Goal: Transaction & Acquisition: Book appointment/travel/reservation

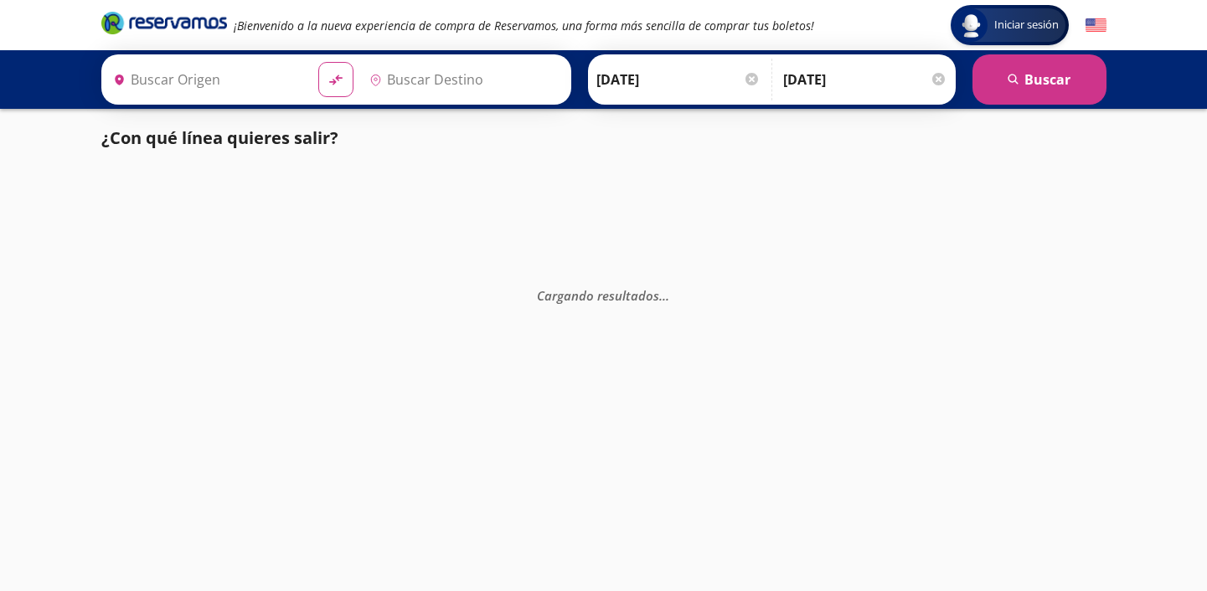
type input "[GEOGRAPHIC_DATA][PERSON_NAME], [GEOGRAPHIC_DATA][PERSON_NAME]"
type input "[GEOGRAPHIC_DATA], [GEOGRAPHIC_DATA]"
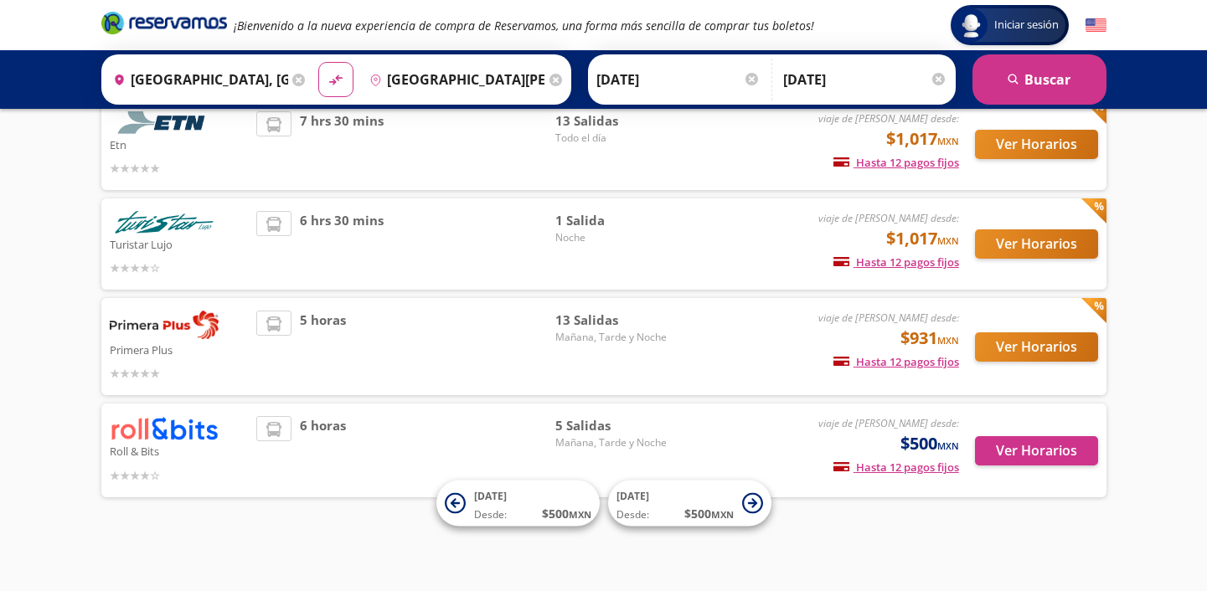
scroll to position [128, 0]
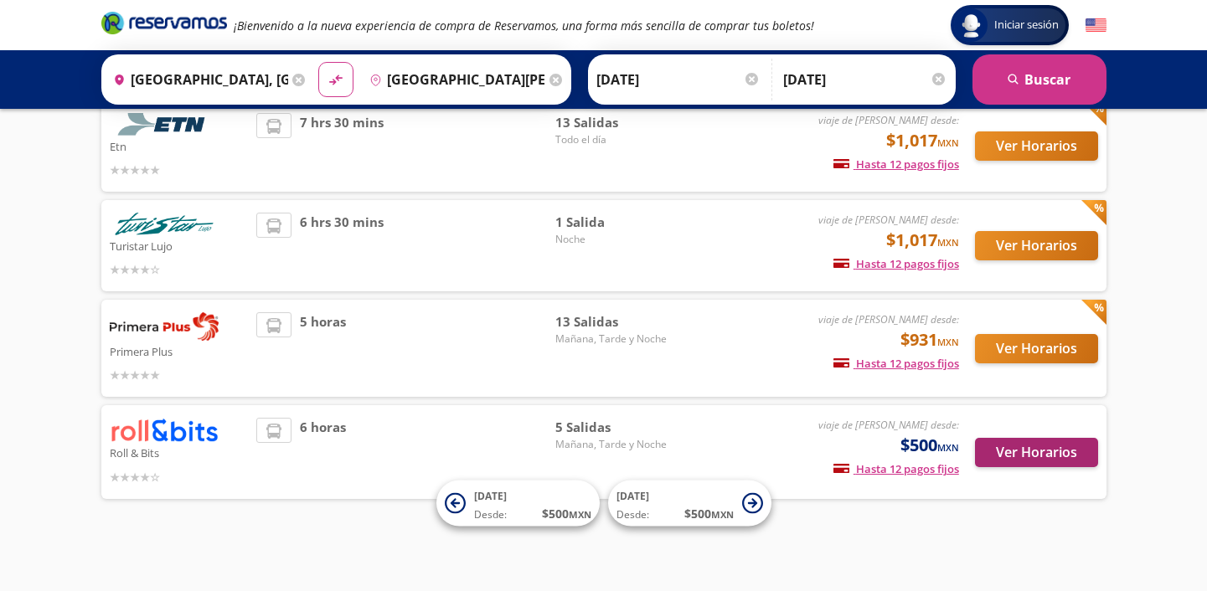
click at [1014, 447] on button "Ver Horarios" at bounding box center [1036, 452] width 123 height 29
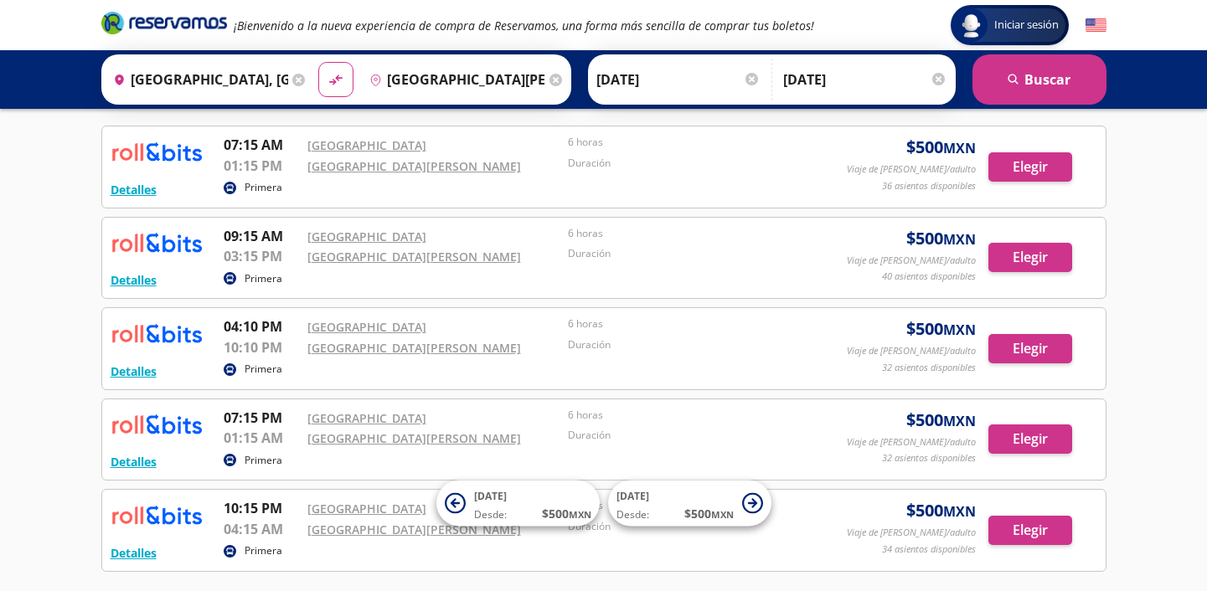
scroll to position [66, 0]
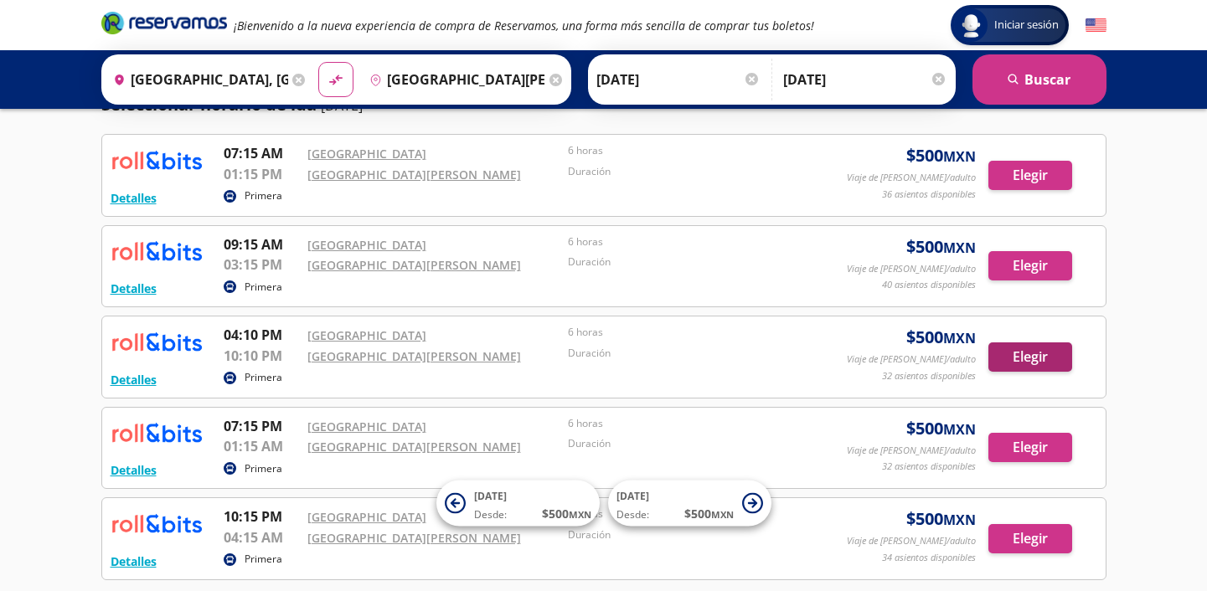
click at [1032, 358] on button "Elegir" at bounding box center [1031, 357] width 84 height 29
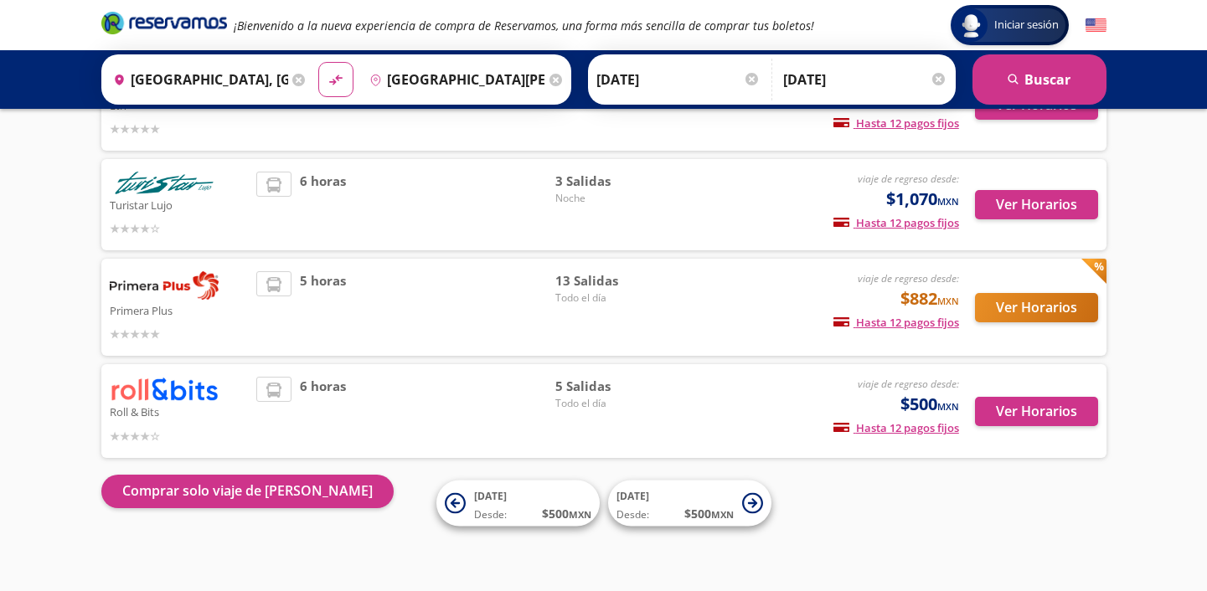
scroll to position [168, 0]
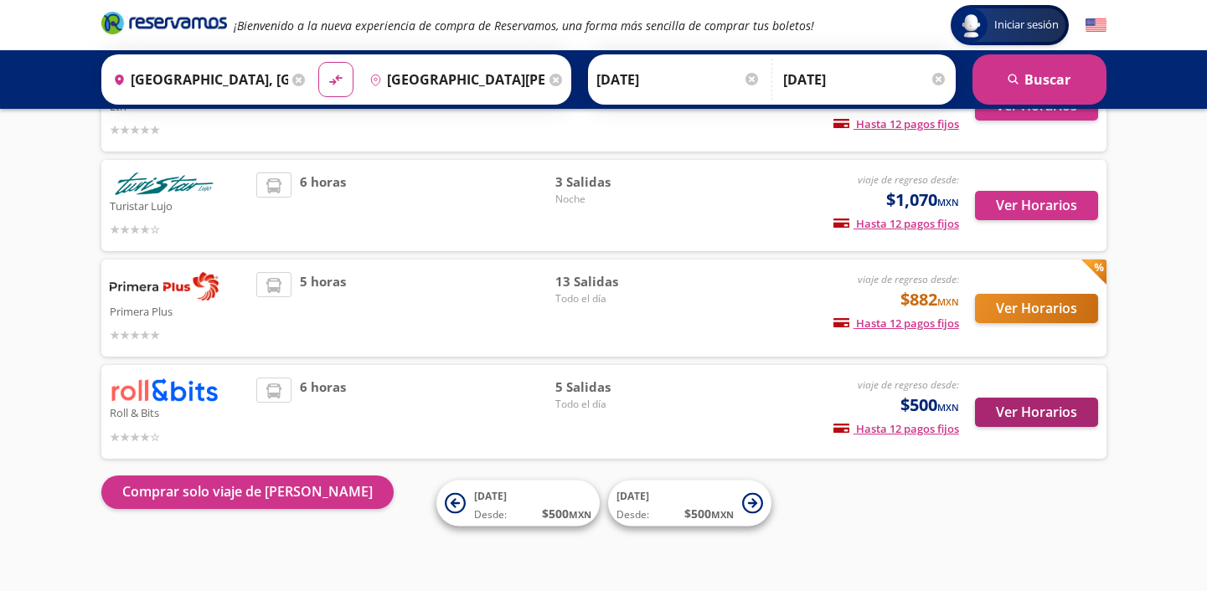
click at [1057, 420] on button "Ver Horarios" at bounding box center [1036, 412] width 123 height 29
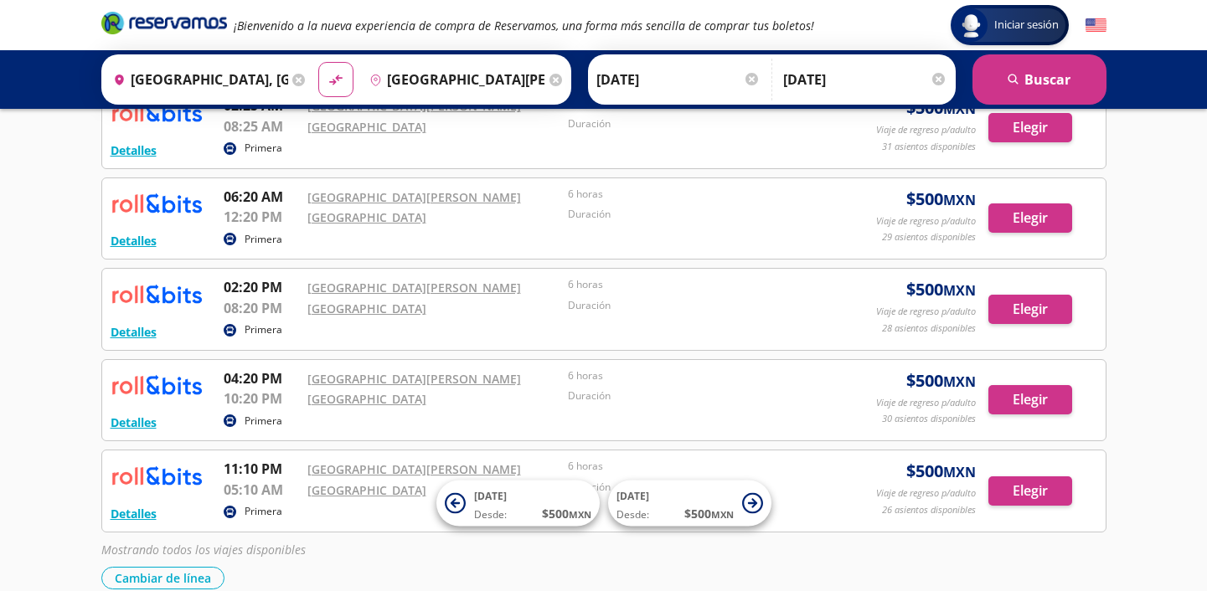
scroll to position [212, 0]
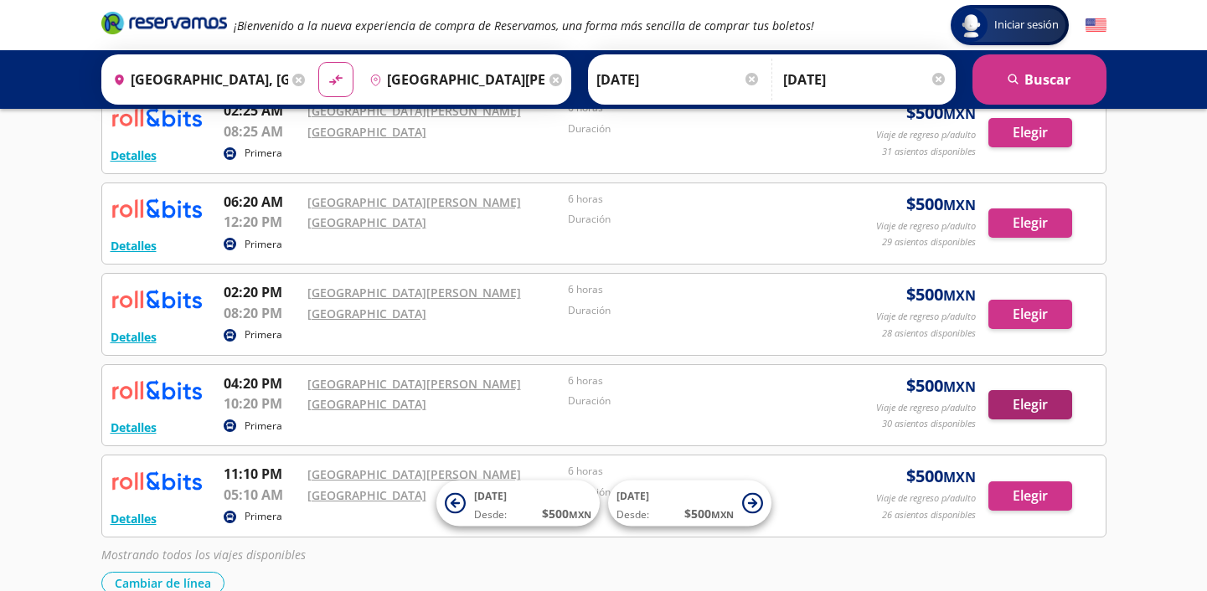
click at [1007, 398] on button "Elegir" at bounding box center [1031, 404] width 84 height 29
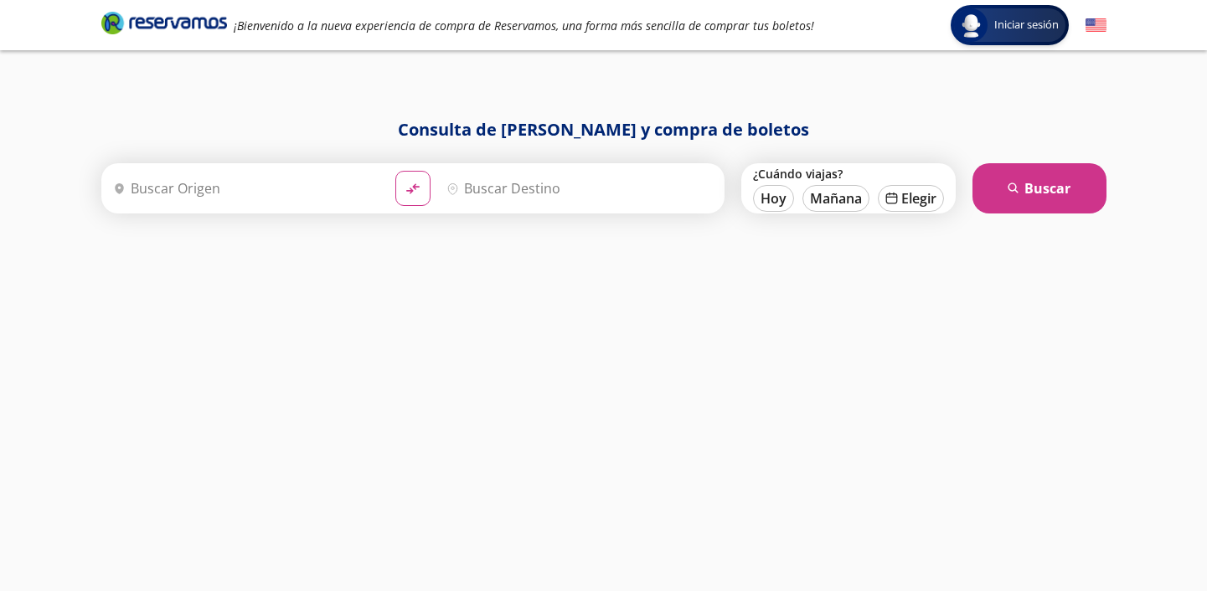
click at [329, 187] on input "Origen" at bounding box center [244, 189] width 276 height 42
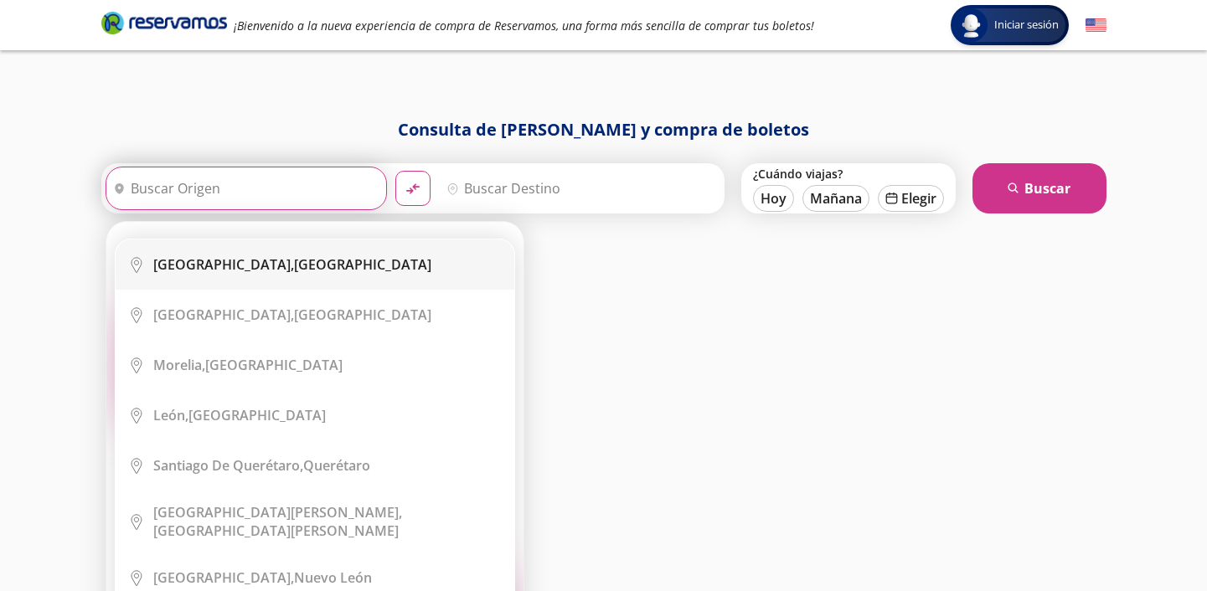
click at [284, 276] on li "City Icon [GEOGRAPHIC_DATA], [GEOGRAPHIC_DATA]" at bounding box center [315, 265] width 399 height 50
type input "[GEOGRAPHIC_DATA], [GEOGRAPHIC_DATA]"
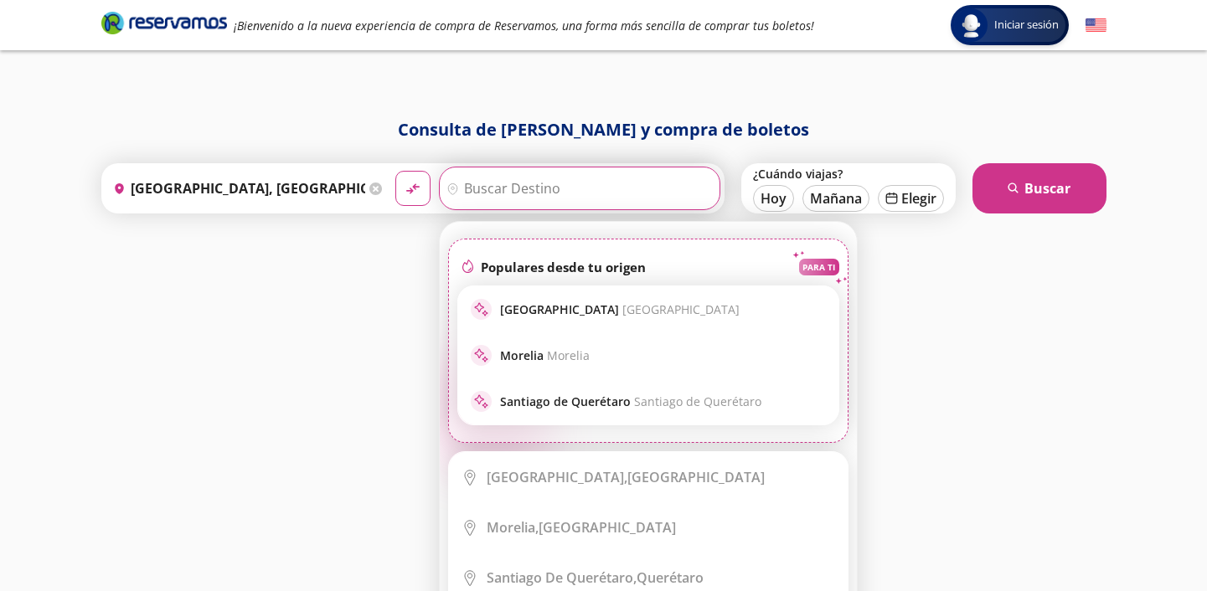
click at [524, 204] on input "Destino" at bounding box center [578, 189] width 276 height 42
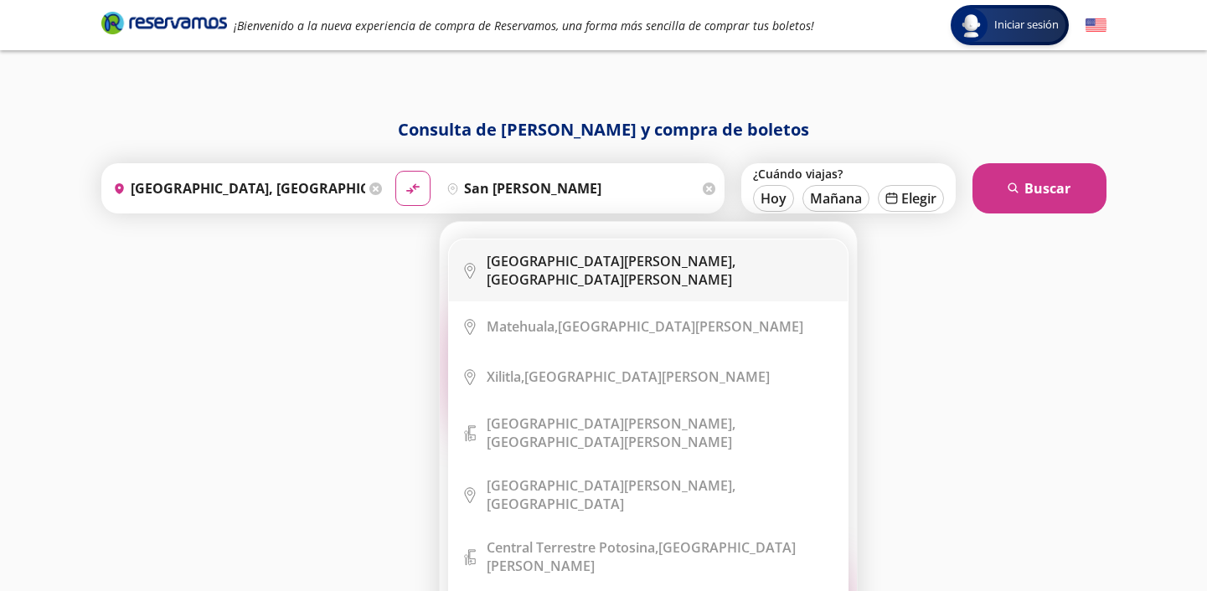
click at [578, 265] on b "[GEOGRAPHIC_DATA][PERSON_NAME]," at bounding box center [611, 261] width 249 height 18
type input "[GEOGRAPHIC_DATA][PERSON_NAME], [GEOGRAPHIC_DATA][PERSON_NAME]"
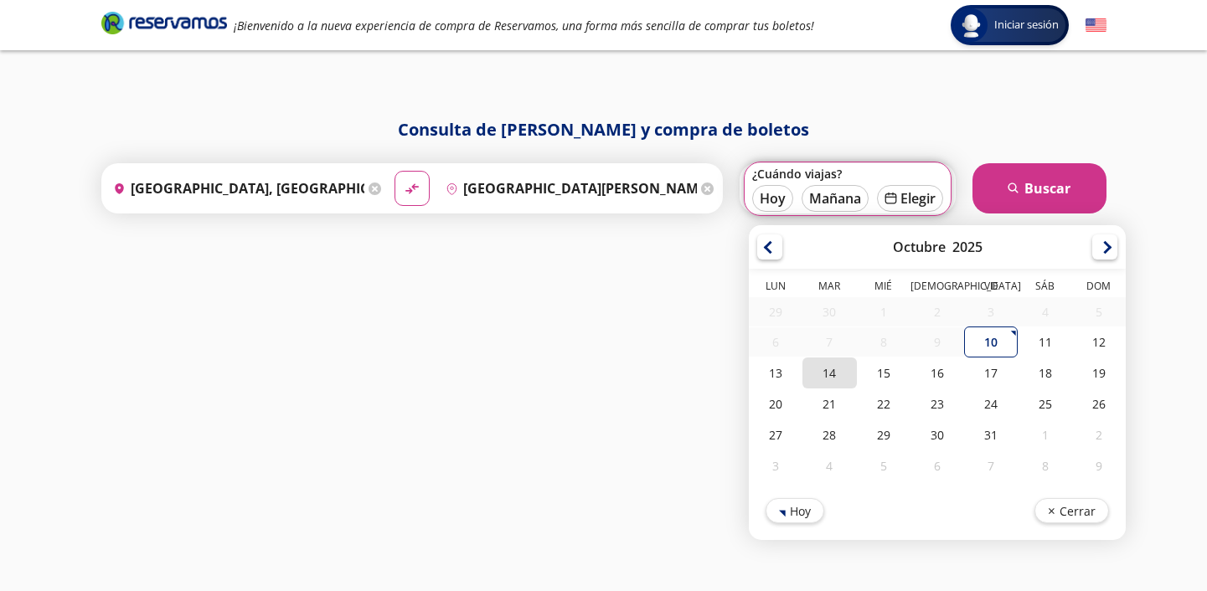
click at [826, 364] on div "14" at bounding box center [830, 373] width 54 height 31
type input "[DATE]"
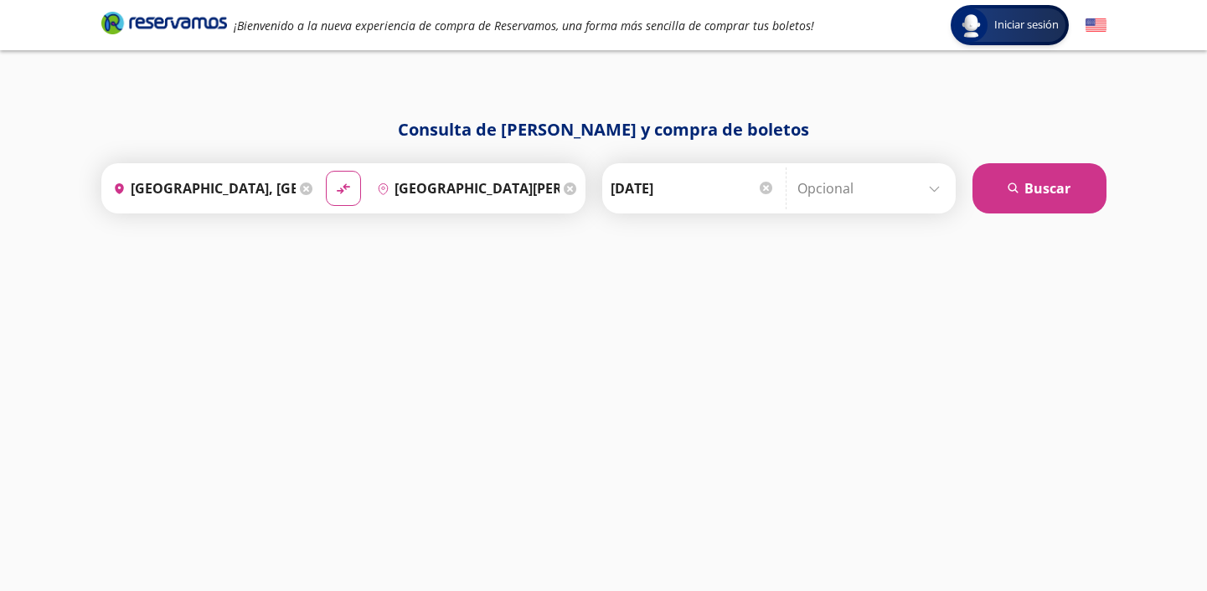
click at [850, 180] on input "Opcional" at bounding box center [873, 189] width 150 height 42
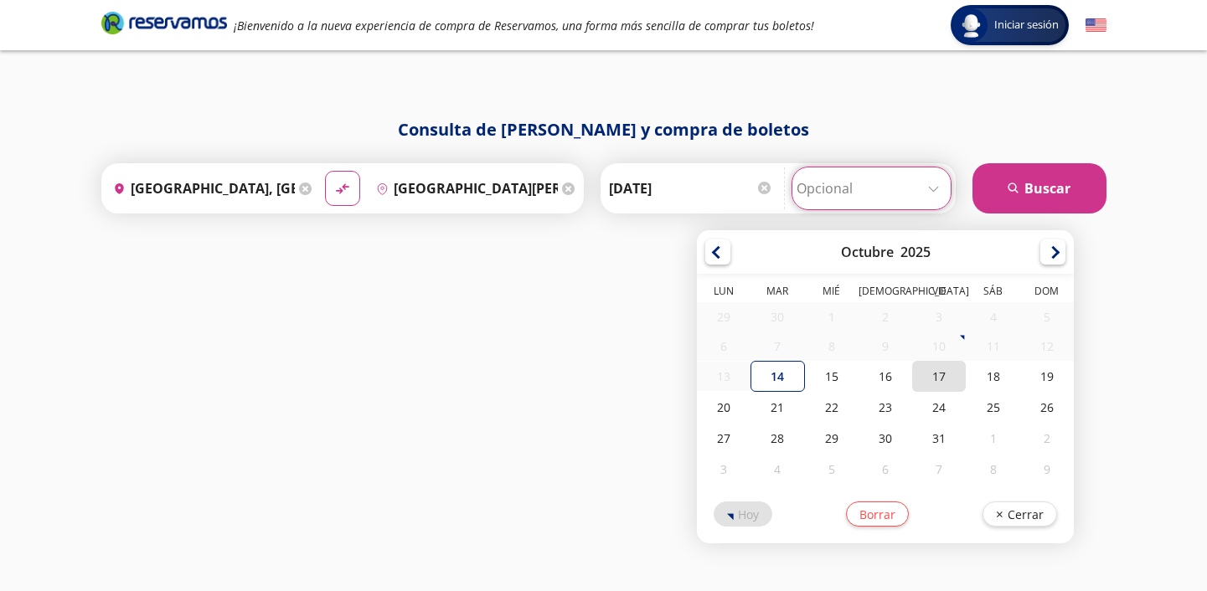
click at [962, 376] on div "17" at bounding box center [939, 376] width 54 height 31
type input "[DATE]"
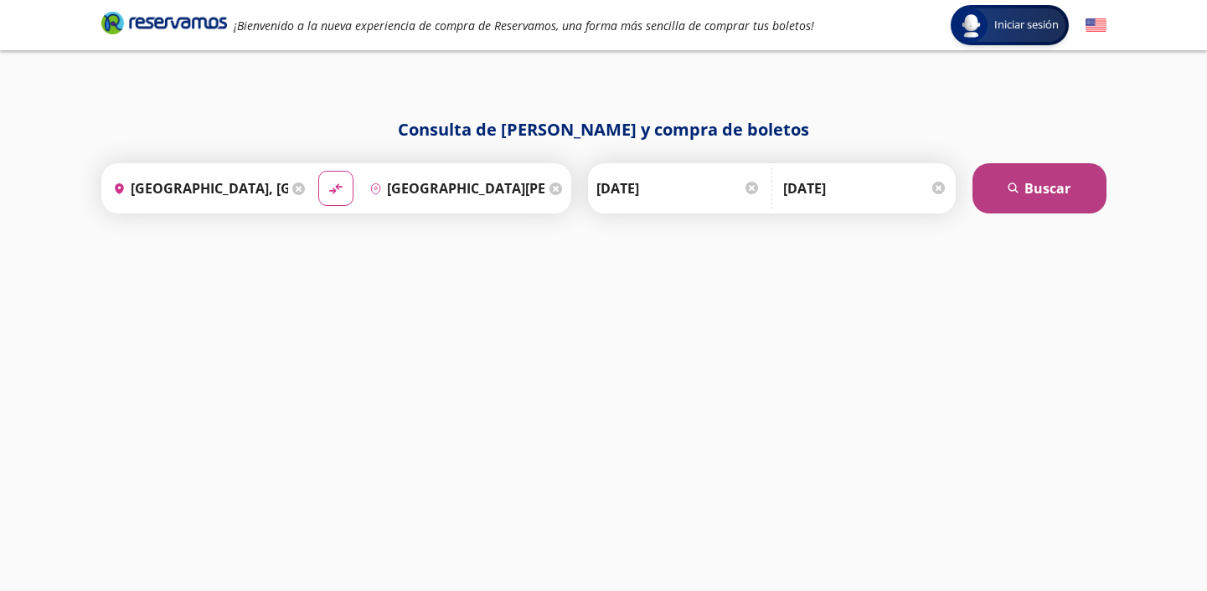
click at [989, 203] on button "search [GEOGRAPHIC_DATA]" at bounding box center [1040, 188] width 134 height 50
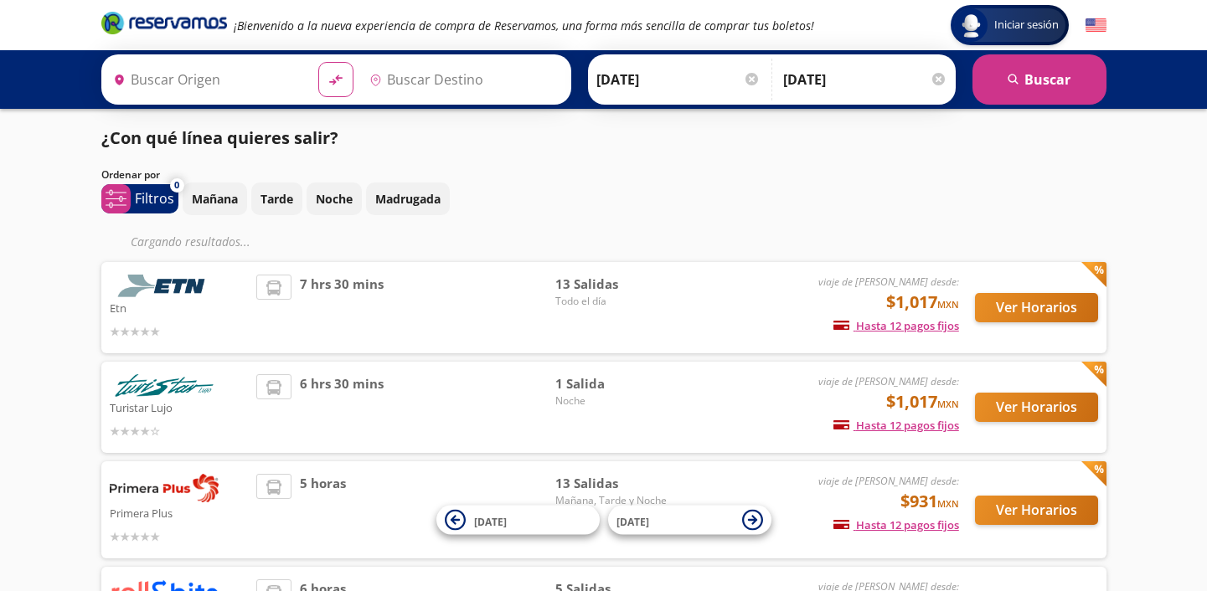
type input "[GEOGRAPHIC_DATA][PERSON_NAME], [GEOGRAPHIC_DATA][PERSON_NAME]"
type input "[GEOGRAPHIC_DATA], [GEOGRAPHIC_DATA]"
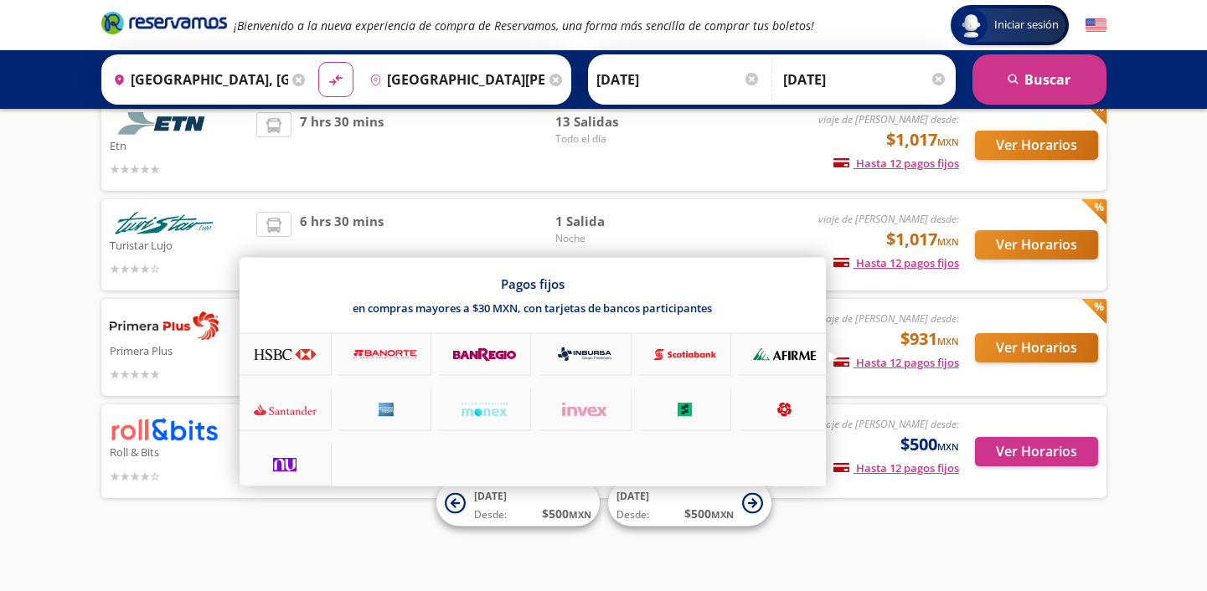
scroll to position [128, 0]
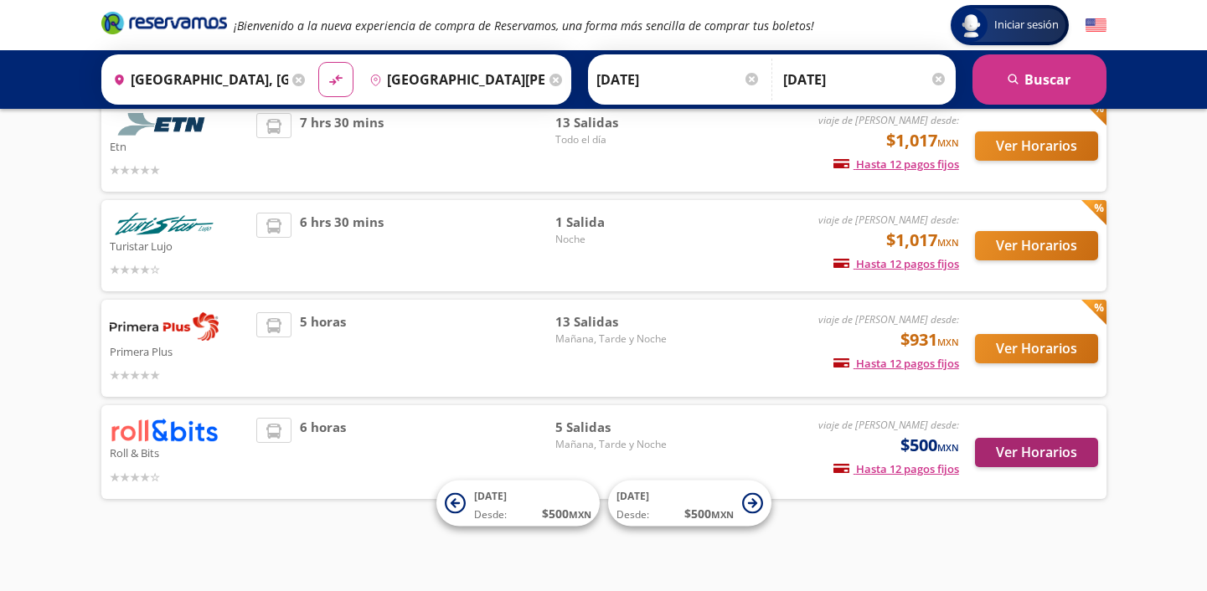
click at [999, 457] on button "Ver Horarios" at bounding box center [1036, 452] width 123 height 29
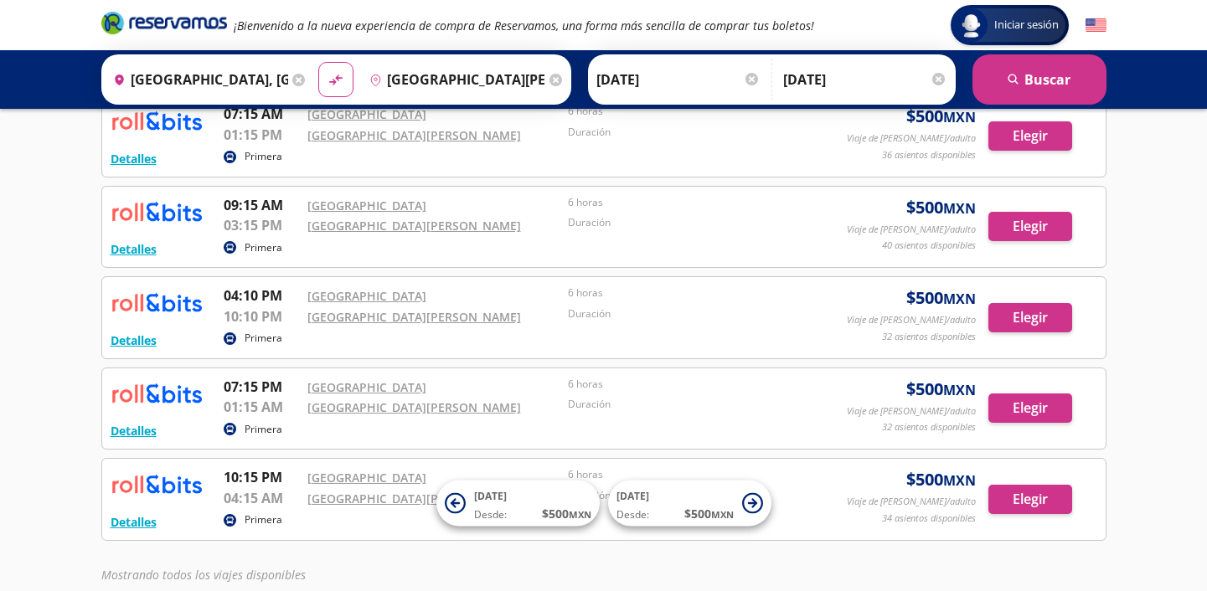
scroll to position [110, 0]
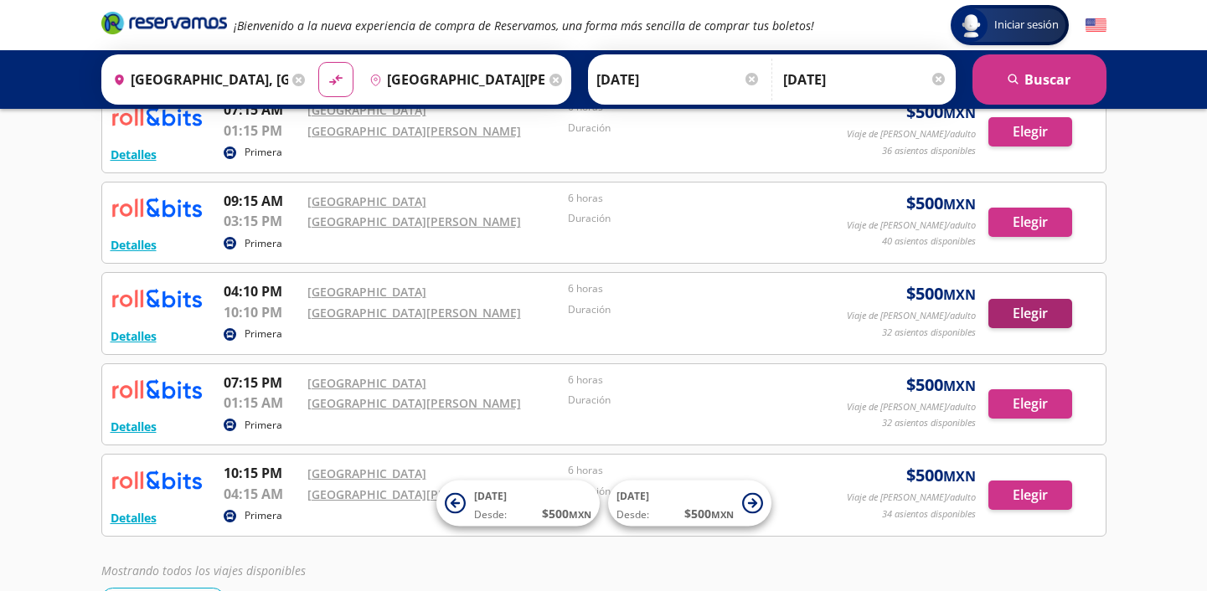
click at [1030, 318] on button "Elegir" at bounding box center [1031, 313] width 84 height 29
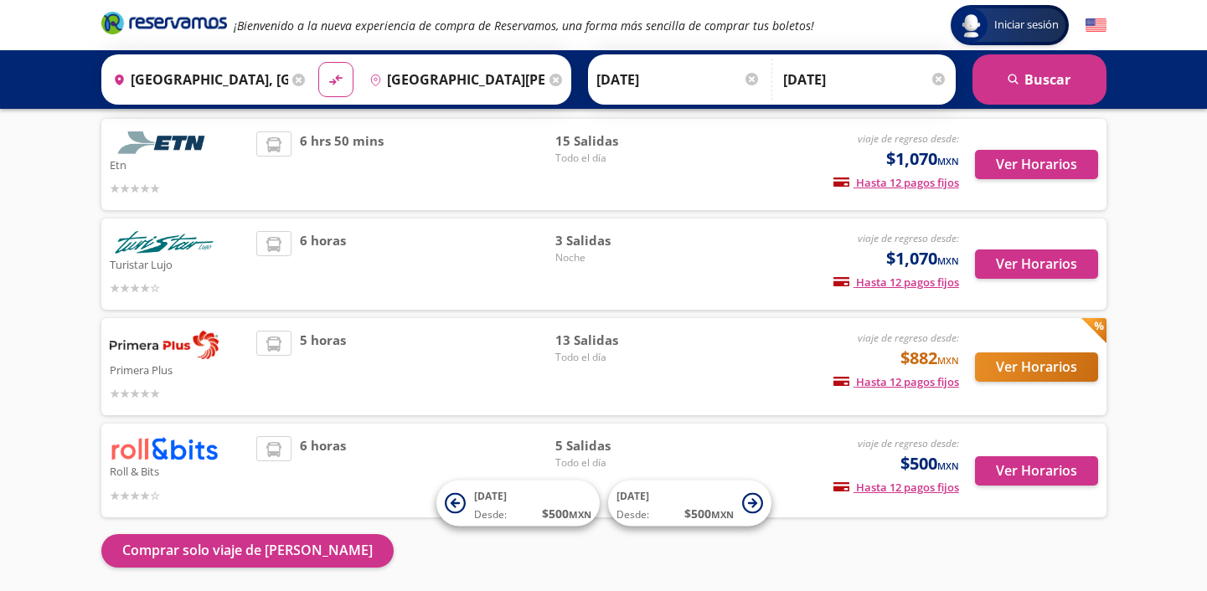
scroll to position [131, 0]
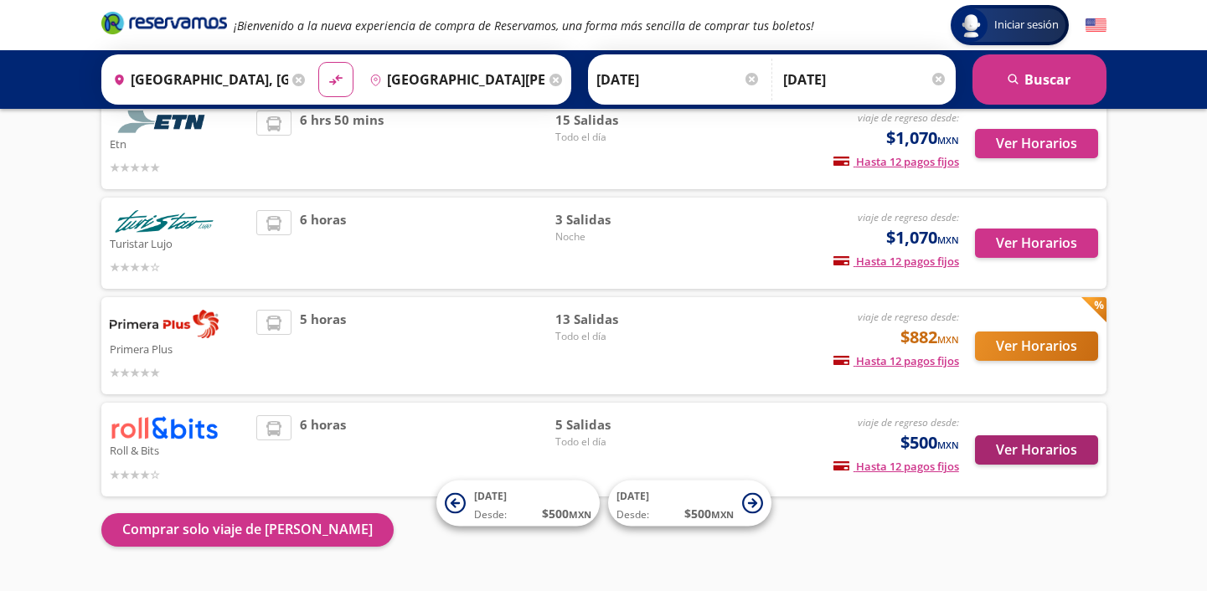
click at [1005, 461] on button "Ver Horarios" at bounding box center [1036, 450] width 123 height 29
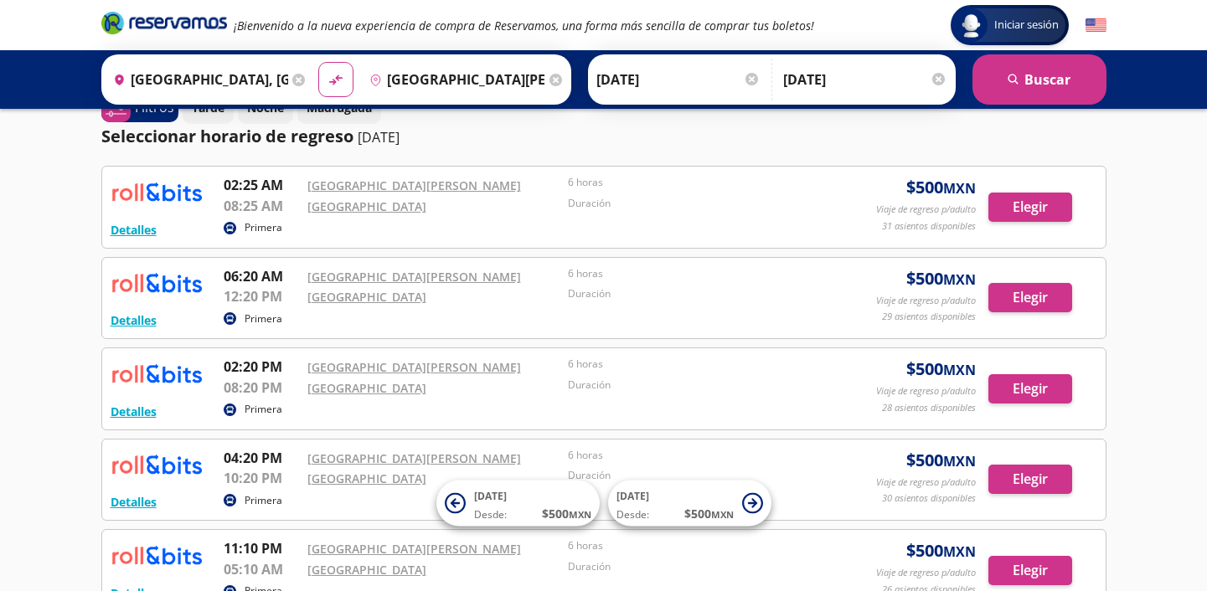
scroll to position [213, 0]
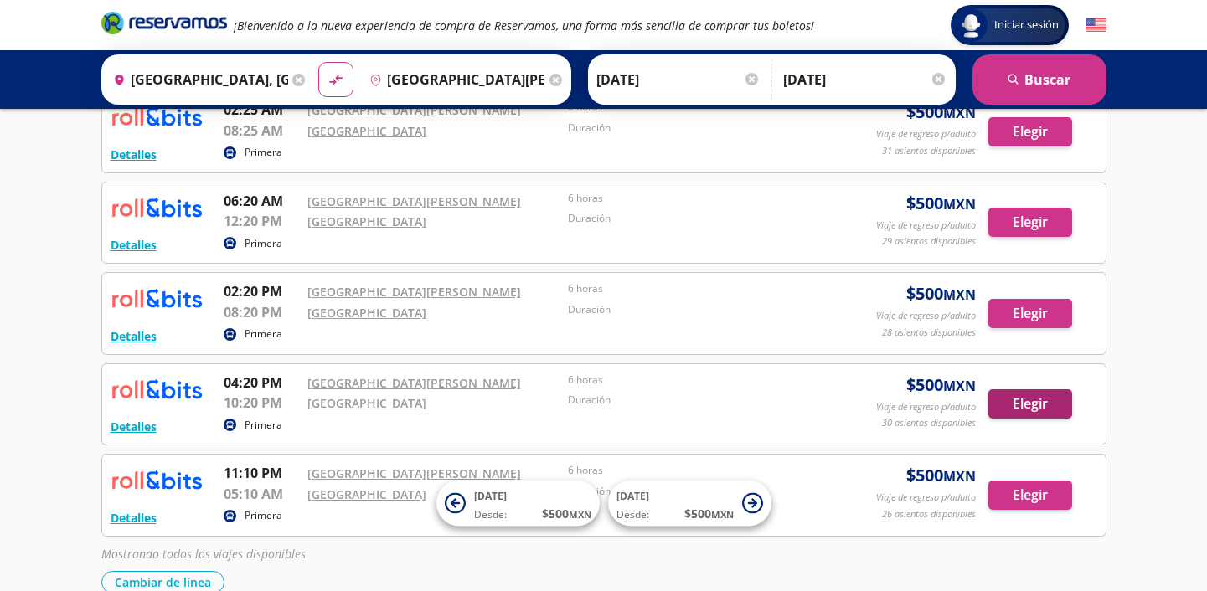
click at [1057, 403] on button "Elegir" at bounding box center [1031, 404] width 84 height 29
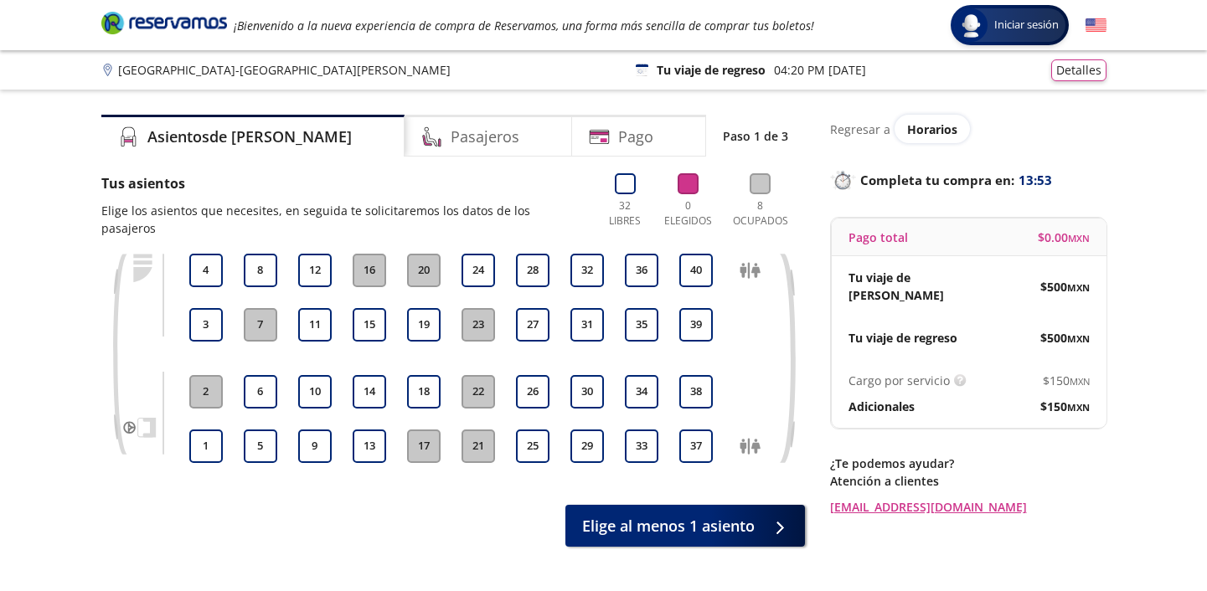
click at [851, 359] on div "Cargo por servicio Esto nos permite seguir trabajando para ofrecerte la mayor c…" at bounding box center [969, 393] width 275 height 69
click at [591, 430] on button "29" at bounding box center [588, 447] width 34 height 34
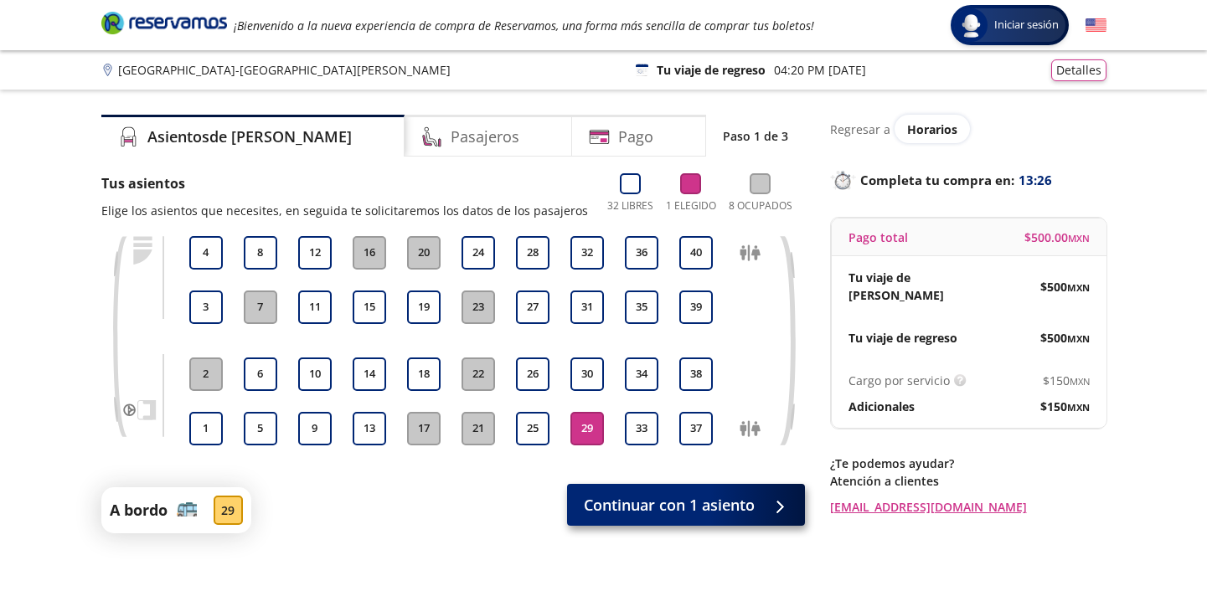
click at [715, 501] on span "Continuar con 1 asiento" at bounding box center [669, 505] width 171 height 23
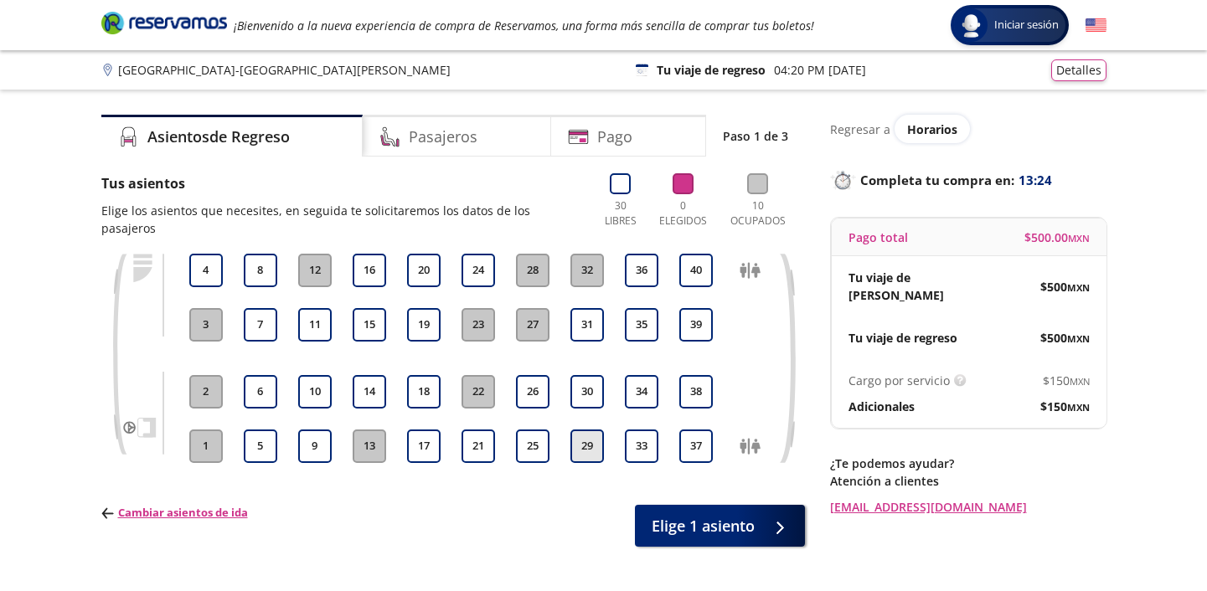
click at [590, 430] on button "29" at bounding box center [588, 447] width 34 height 34
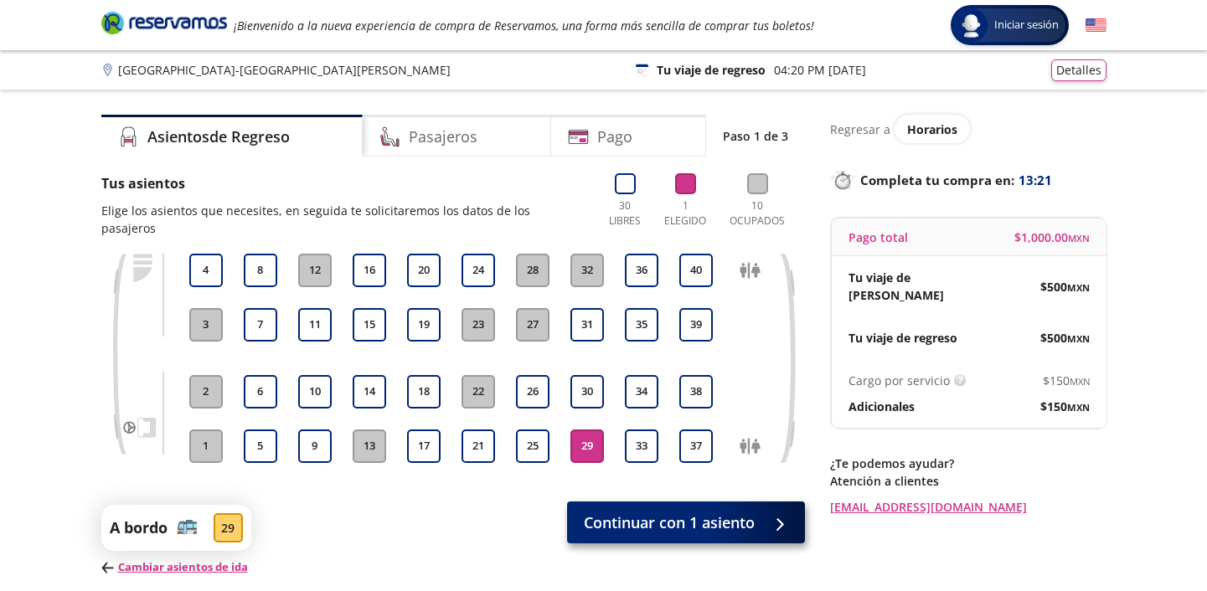
click at [669, 512] on span "Continuar con 1 asiento" at bounding box center [669, 523] width 171 height 23
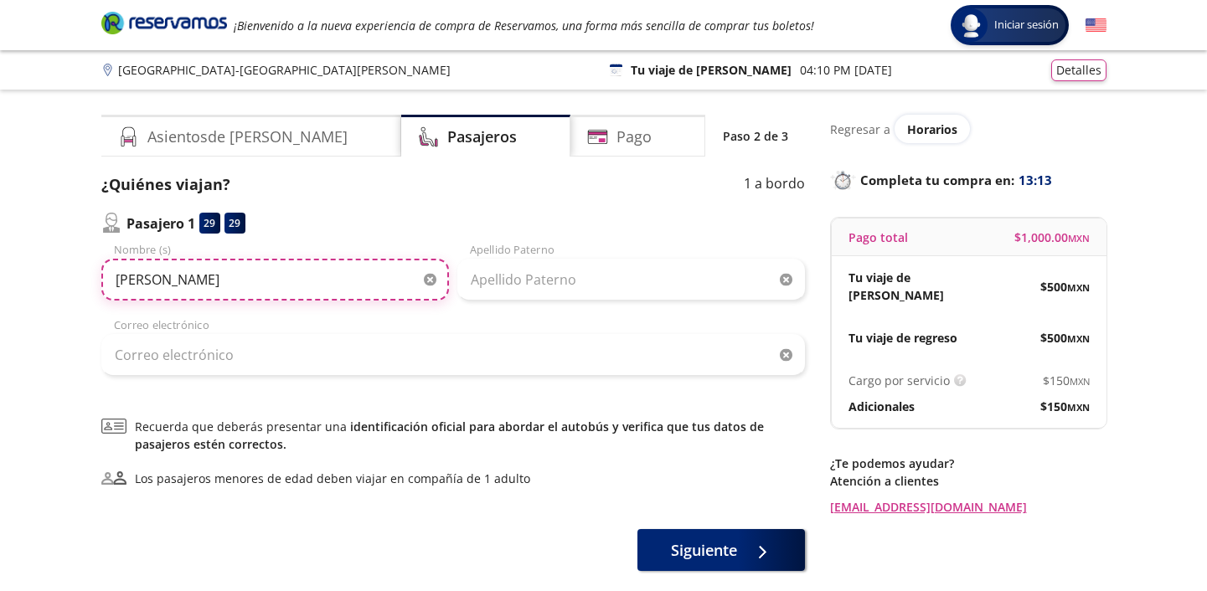
type input "[PERSON_NAME]"
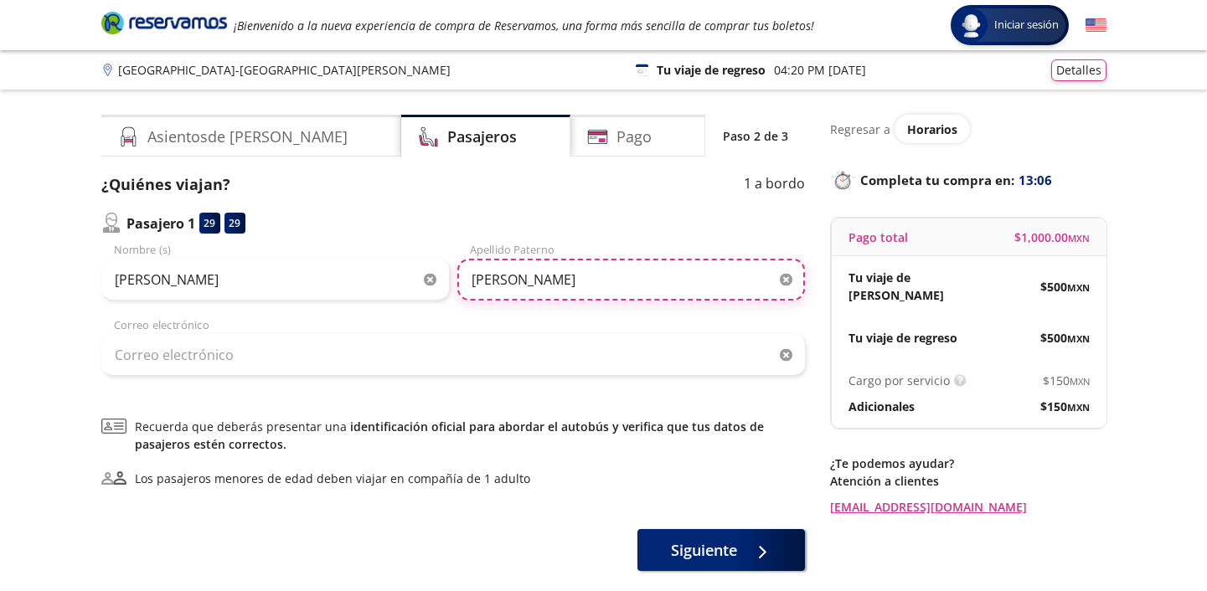
type input "[PERSON_NAME]"
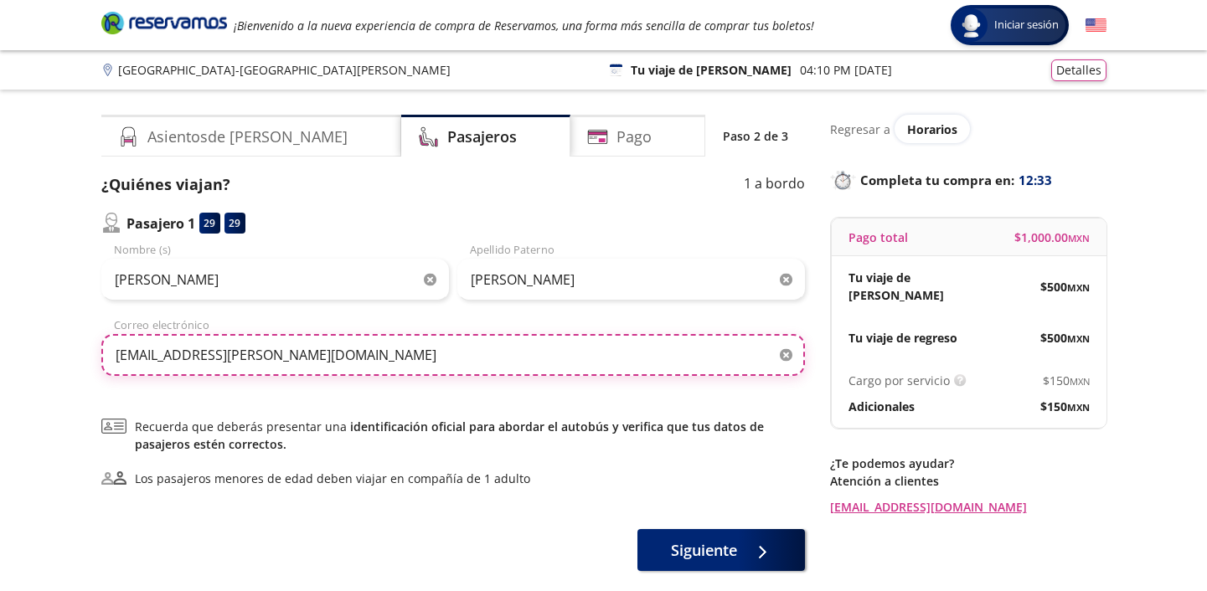
type input "[EMAIL_ADDRESS][PERSON_NAME][DOMAIN_NAME]"
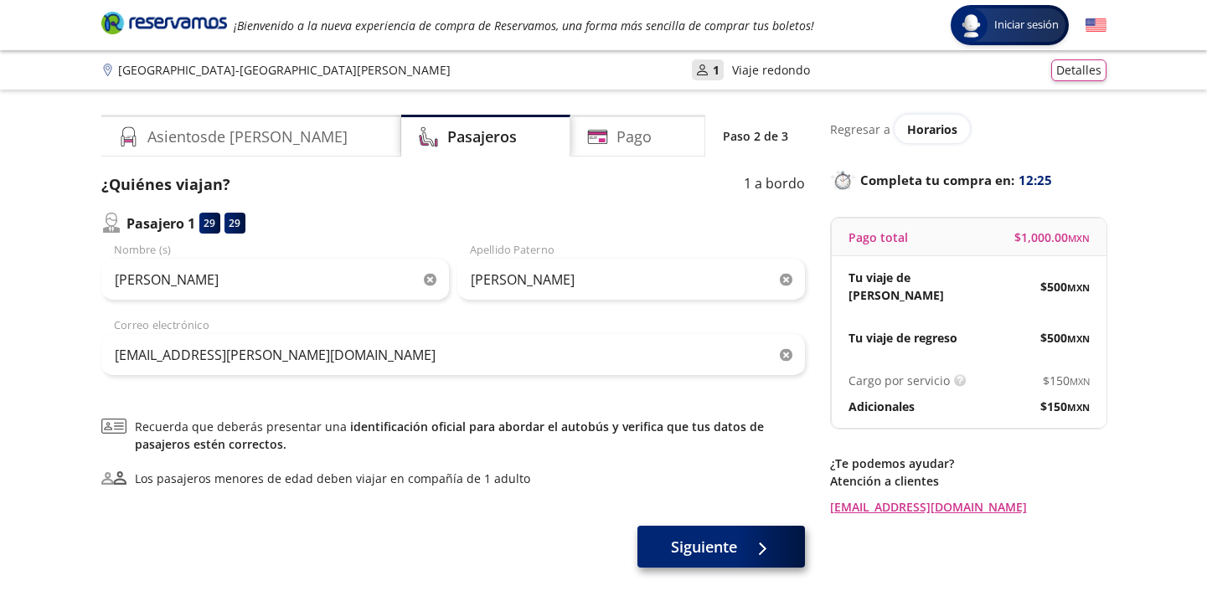
click at [700, 551] on span "Siguiente" at bounding box center [704, 547] width 66 height 23
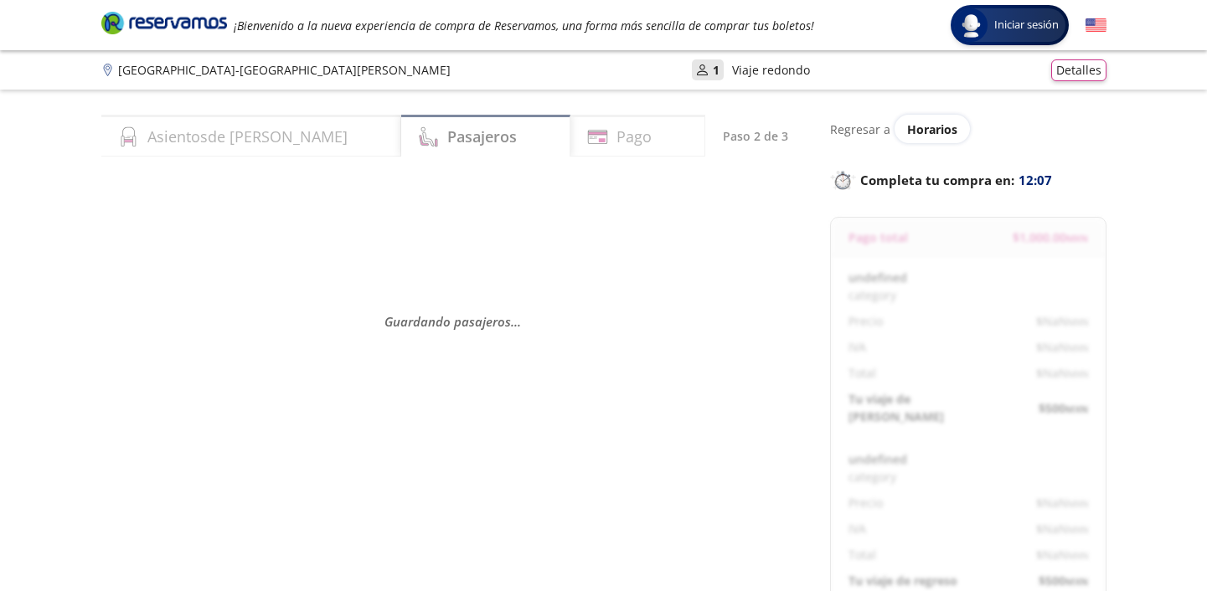
select select "MX"
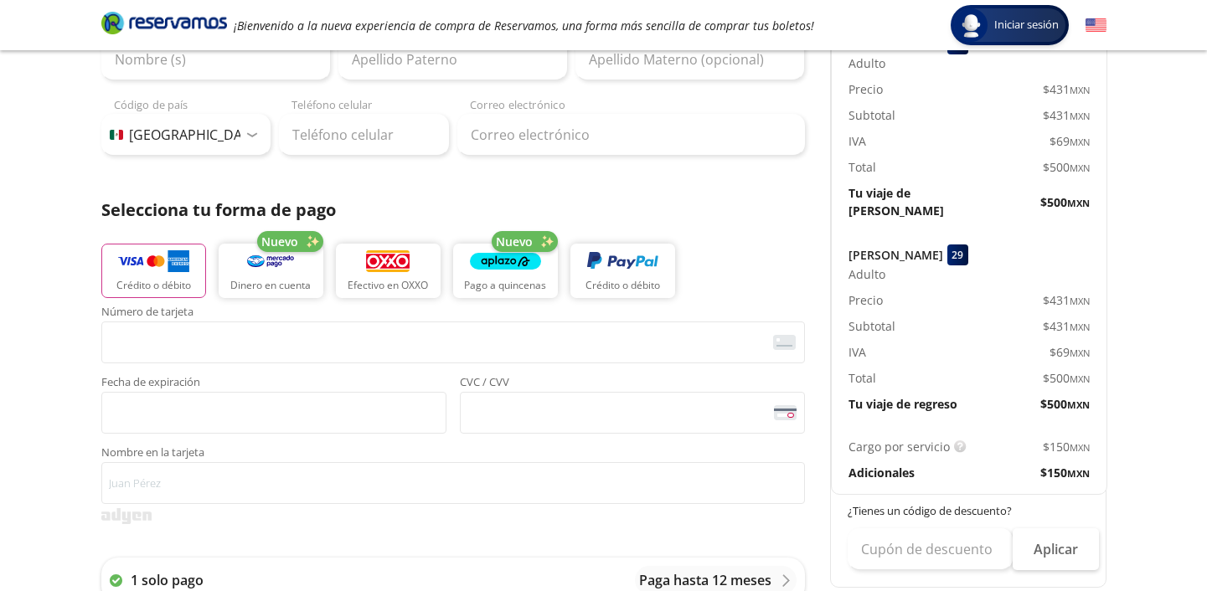
scroll to position [237, 0]
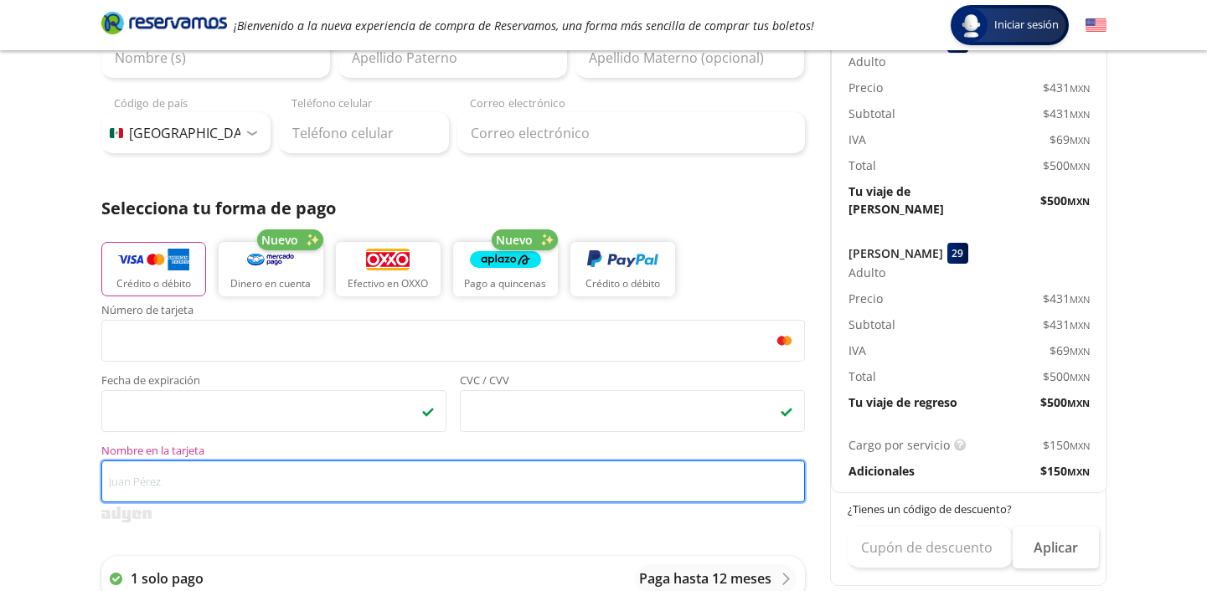
click at [307, 493] on input "Nombre en la tarjeta" at bounding box center [453, 482] width 704 height 42
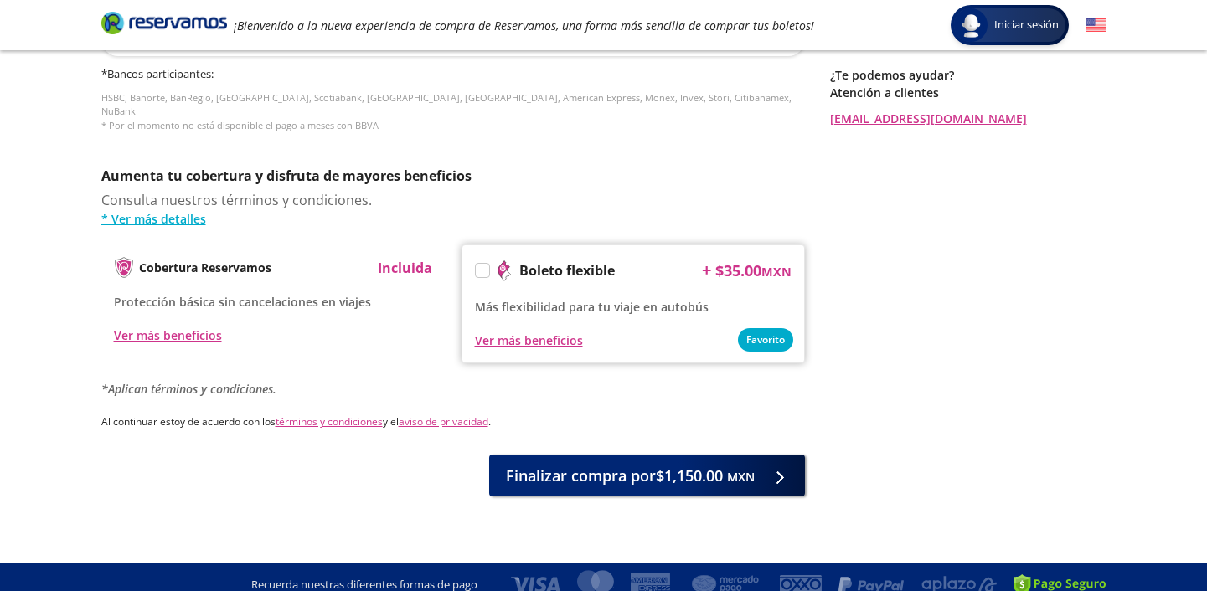
scroll to position [782, 0]
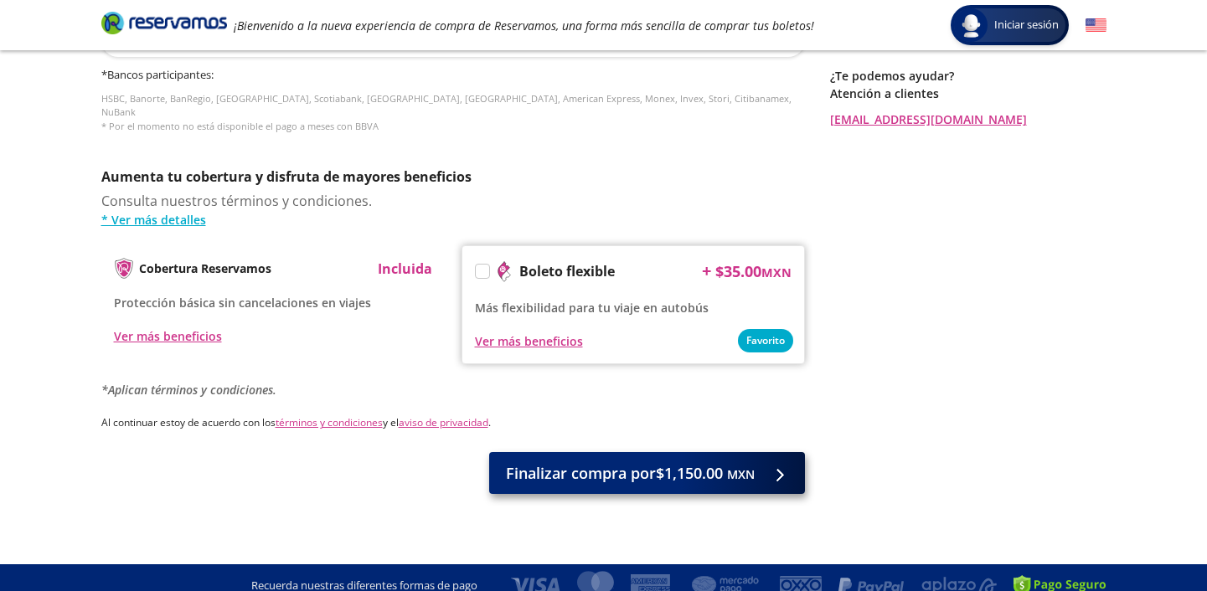
type input "[PERSON_NAME]"
click at [618, 462] on span "Finalizar compra por $1,150.00 MXN" at bounding box center [630, 473] width 249 height 23
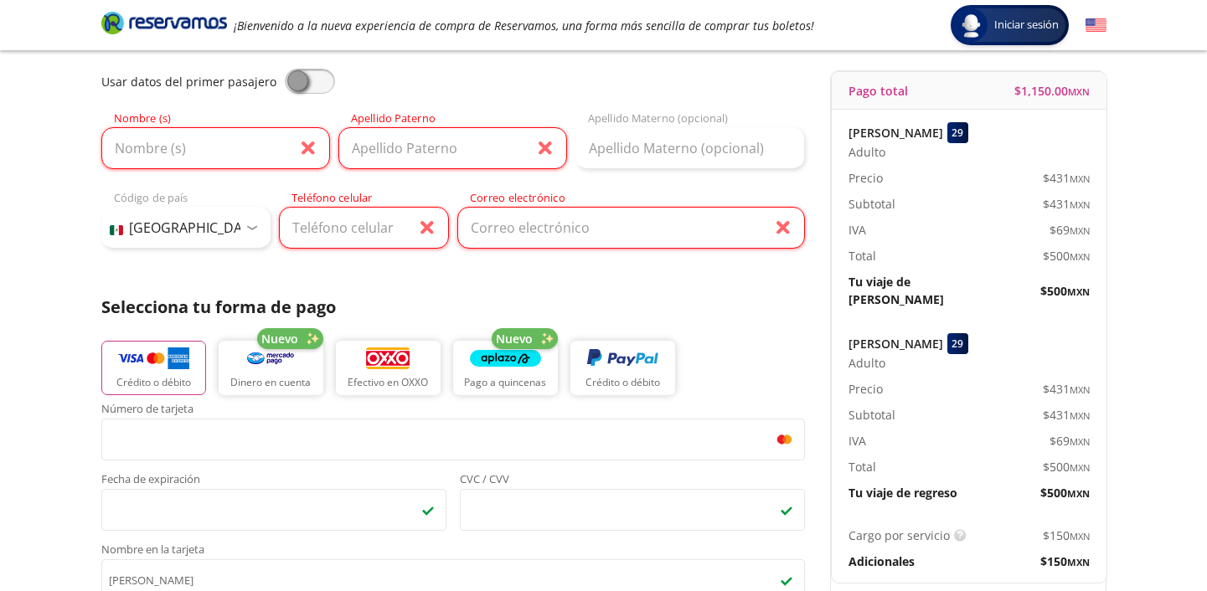
scroll to position [137, 0]
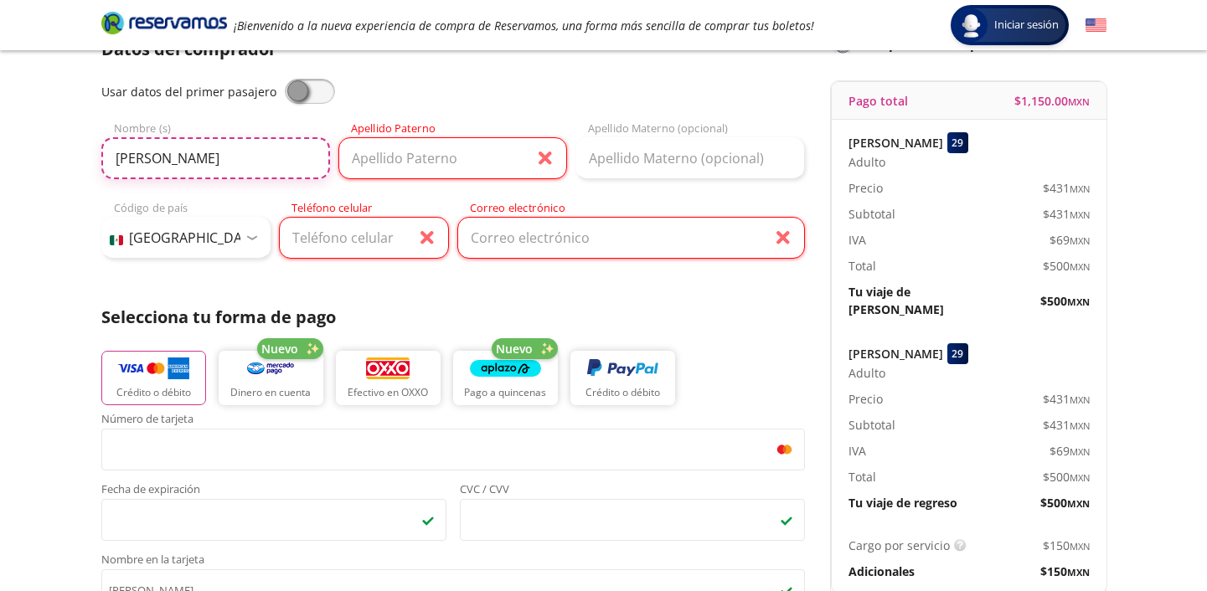
type input "[PERSON_NAME]"
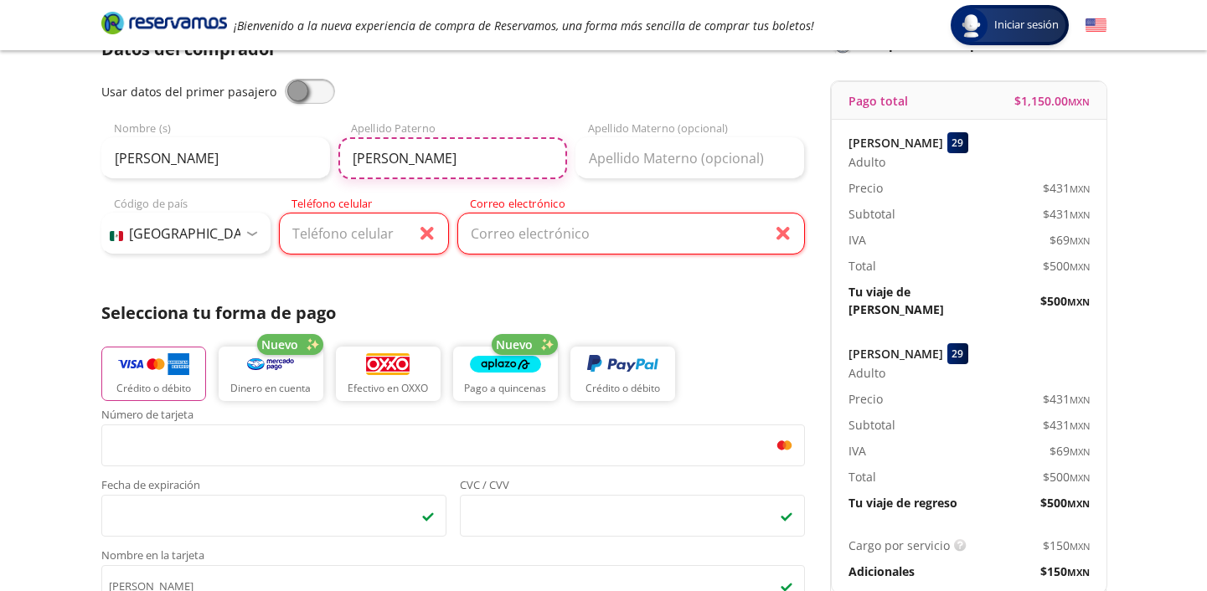
type input "[PERSON_NAME]"
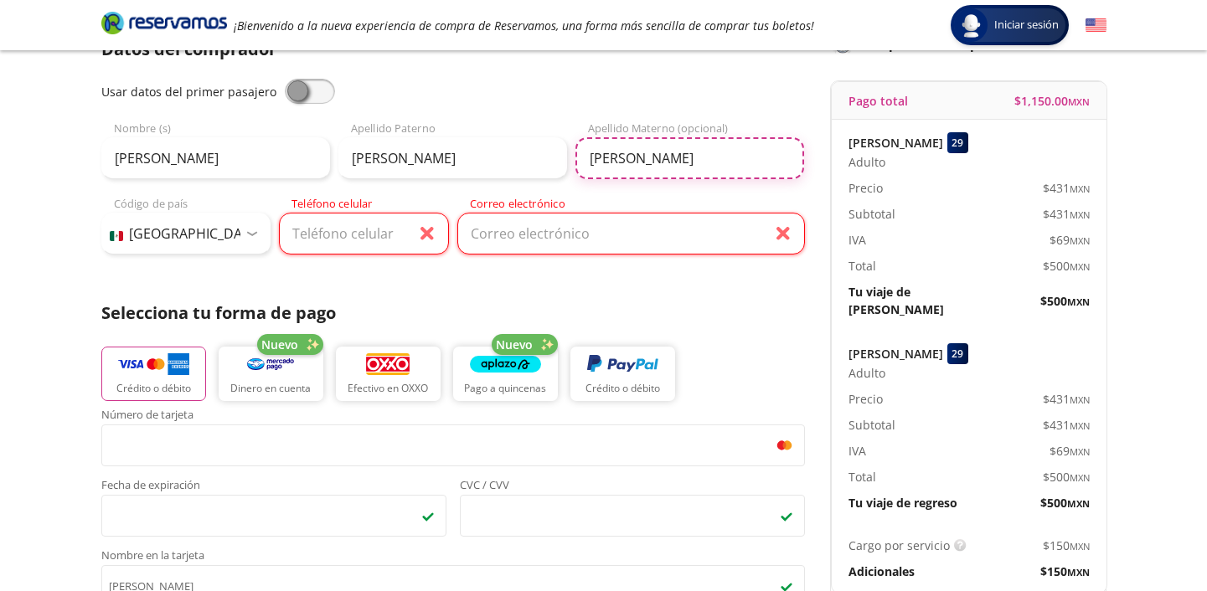
type input "[PERSON_NAME]"
type input "55 1311 8605"
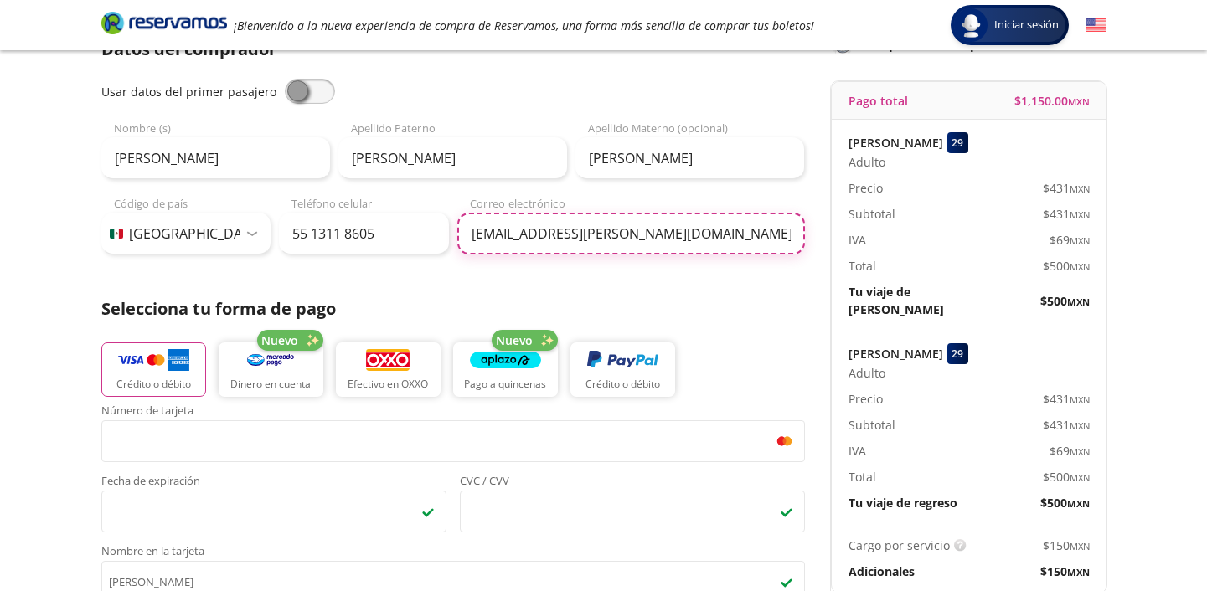
type input "[EMAIL_ADDRESS][PERSON_NAME][DOMAIN_NAME]"
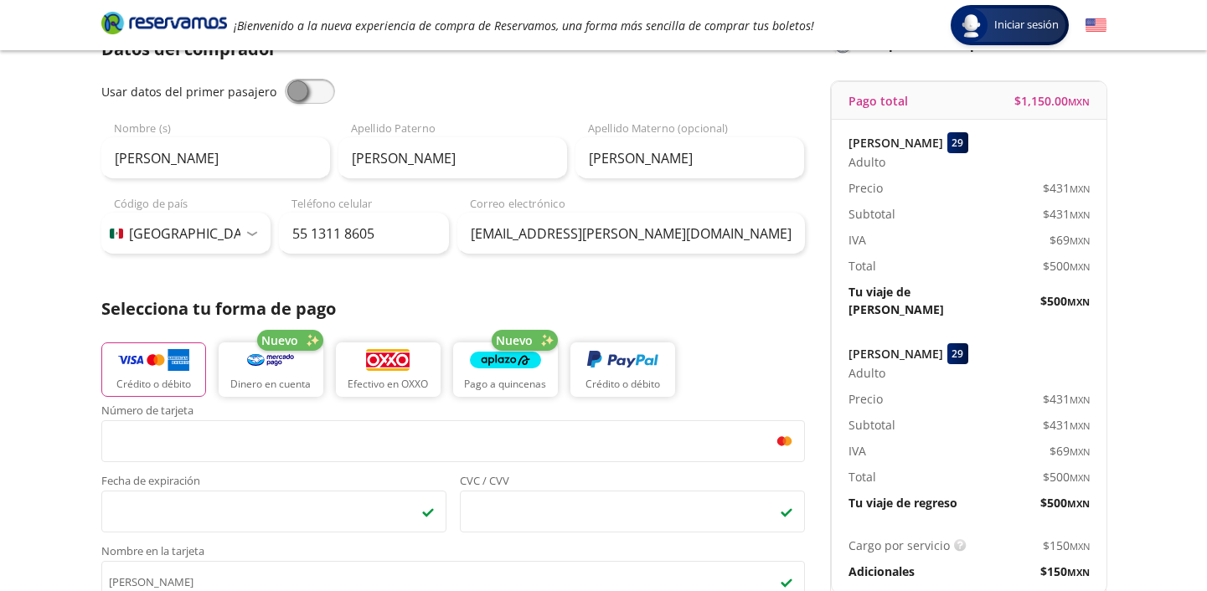
click at [572, 289] on div "Datos del comprador Usar datos del primer pasajero [PERSON_NAME] Nombre (s) [PE…" at bounding box center [453, 416] width 704 height 758
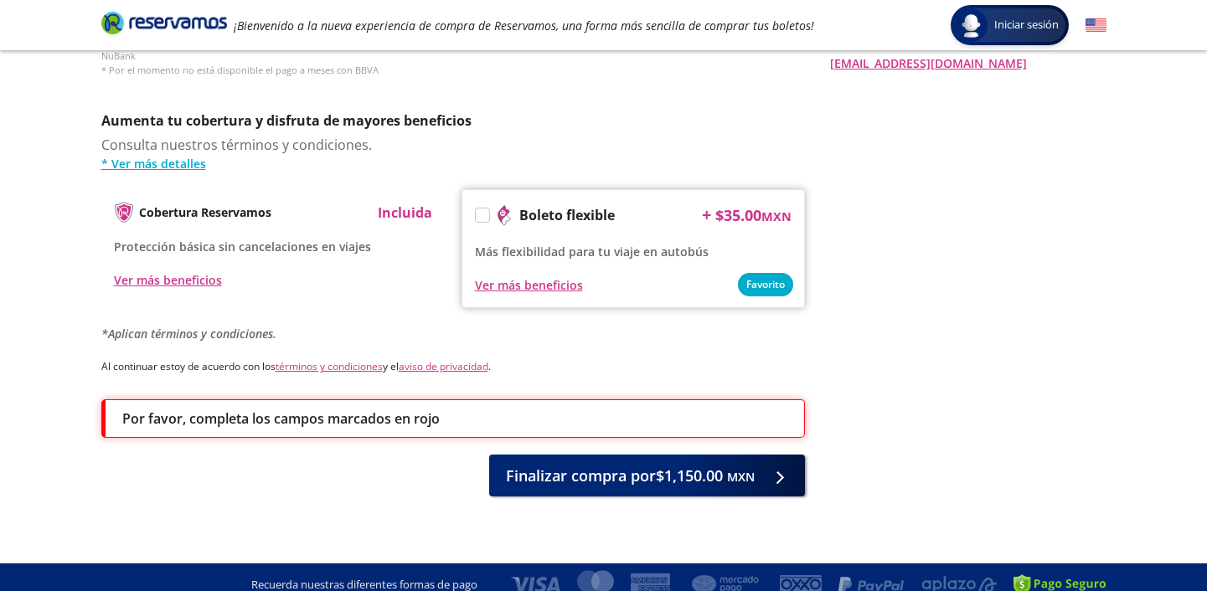
scroll to position [837, 0]
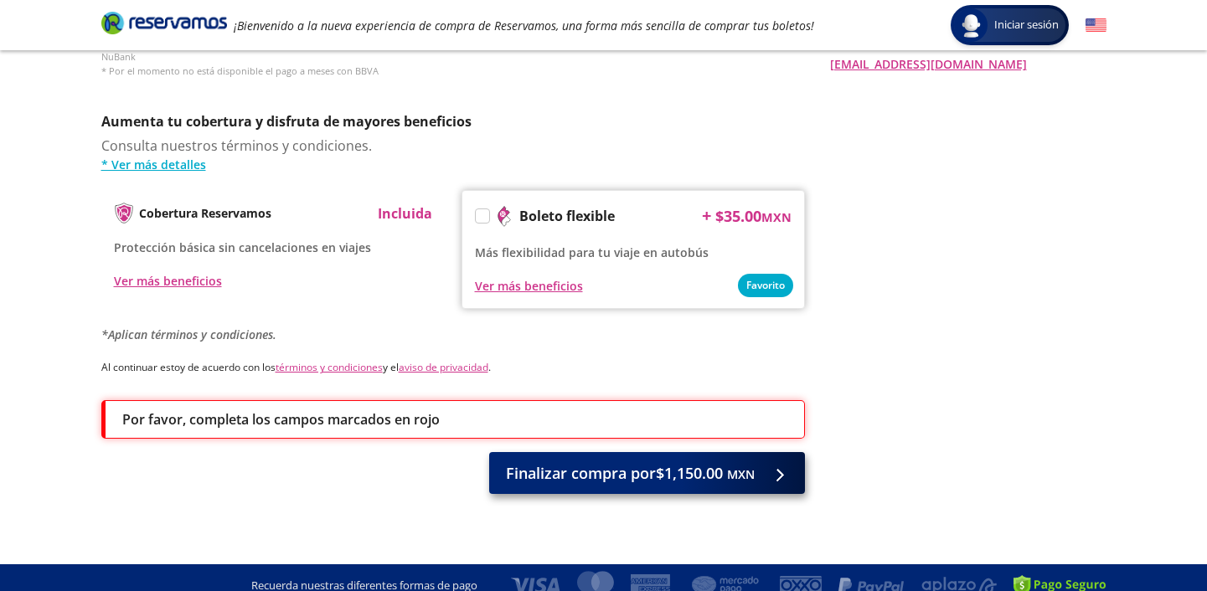
click at [585, 462] on span "Finalizar compra por $1,150.00 MXN" at bounding box center [630, 473] width 249 height 23
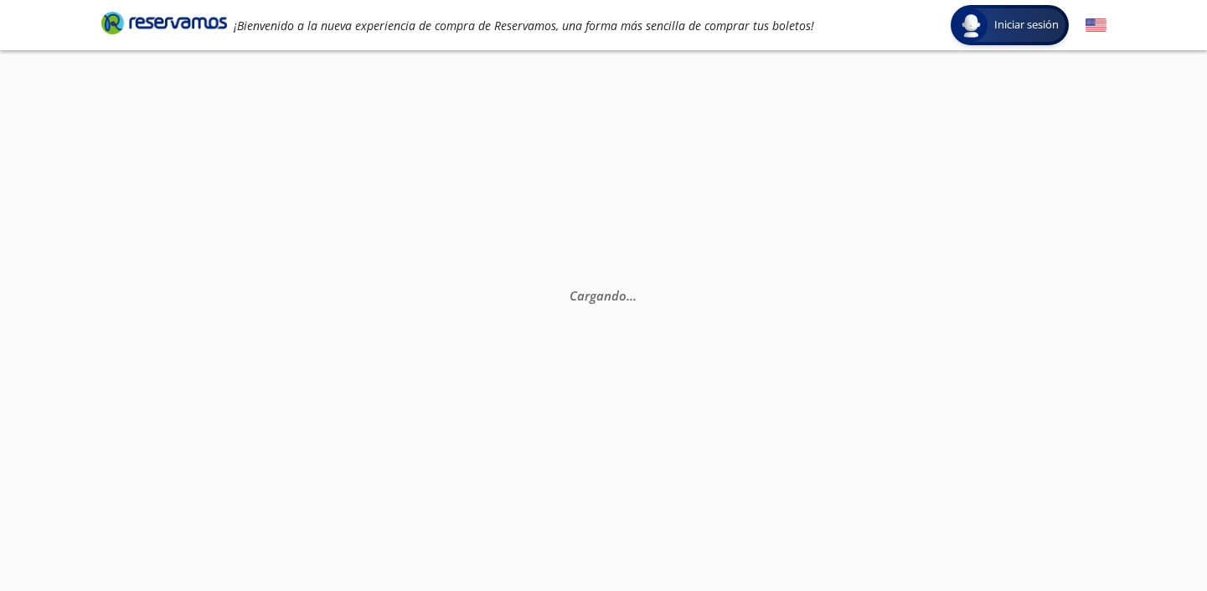
scroll to position [5, 0]
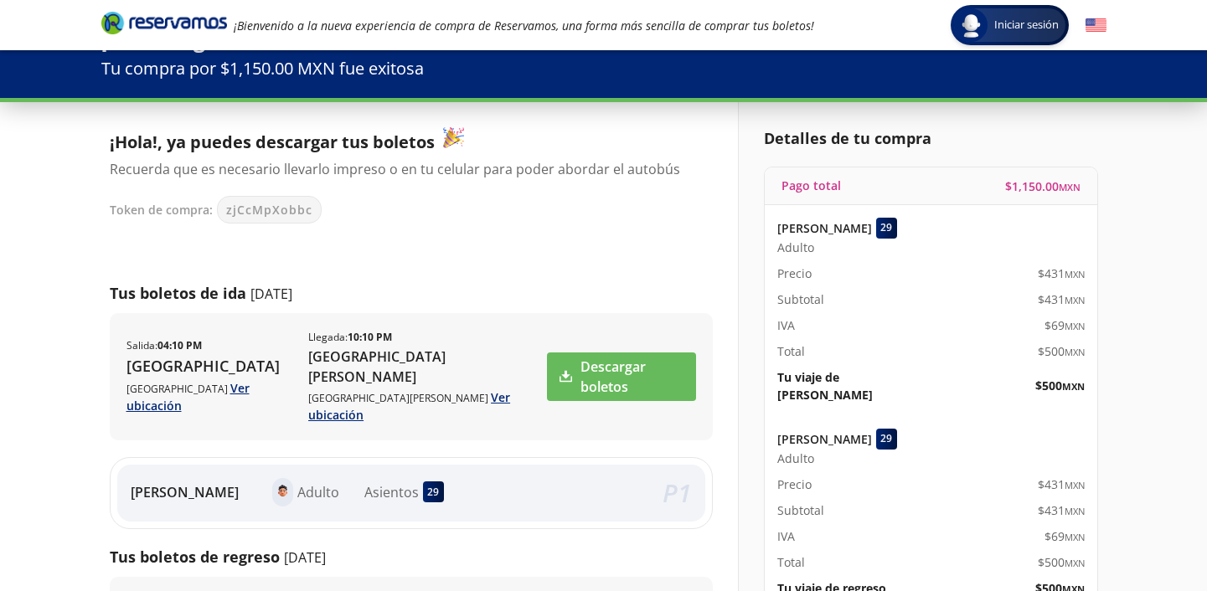
scroll to position [52, 0]
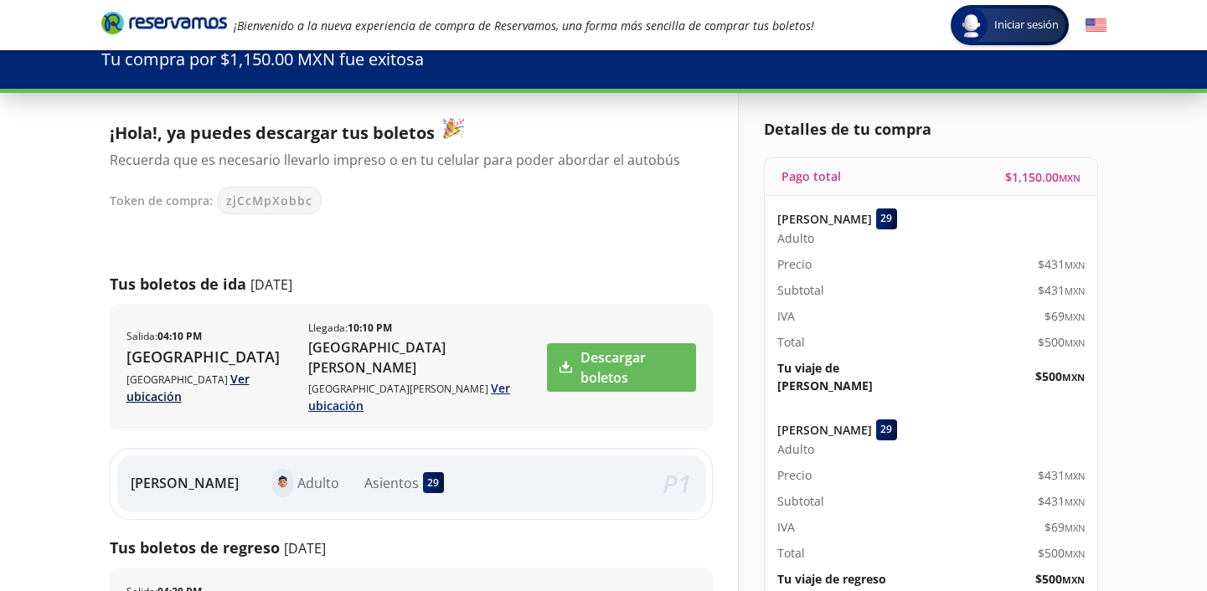
click at [250, 393] on link "Ver ubicación" at bounding box center [188, 388] width 123 height 34
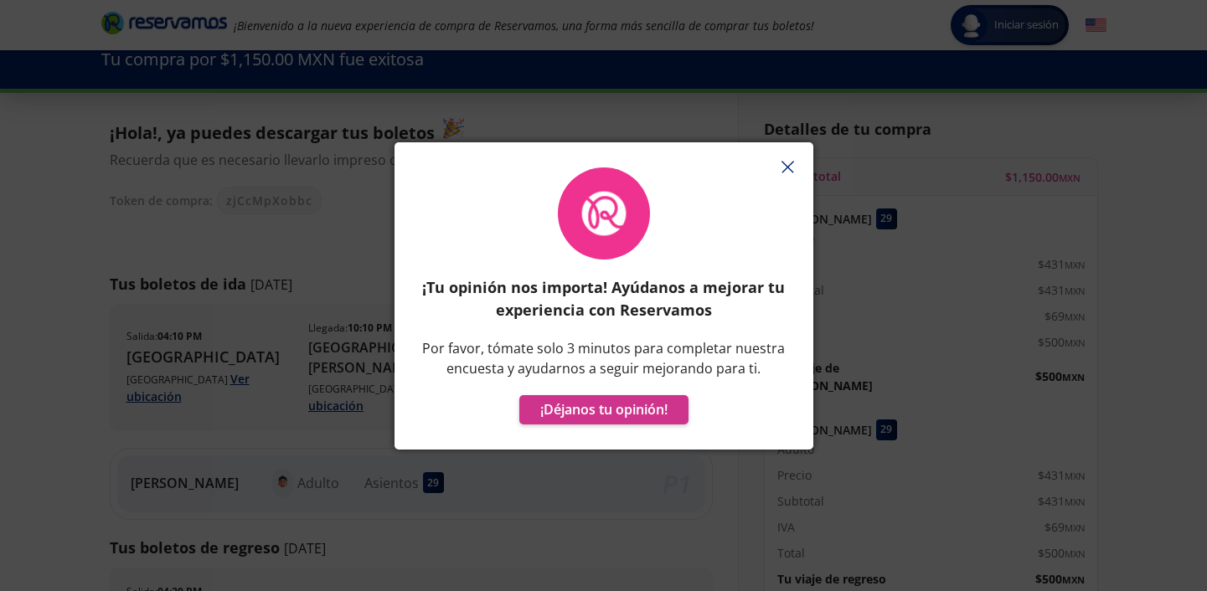
click at [791, 160] on button "button" at bounding box center [788, 167] width 25 height 25
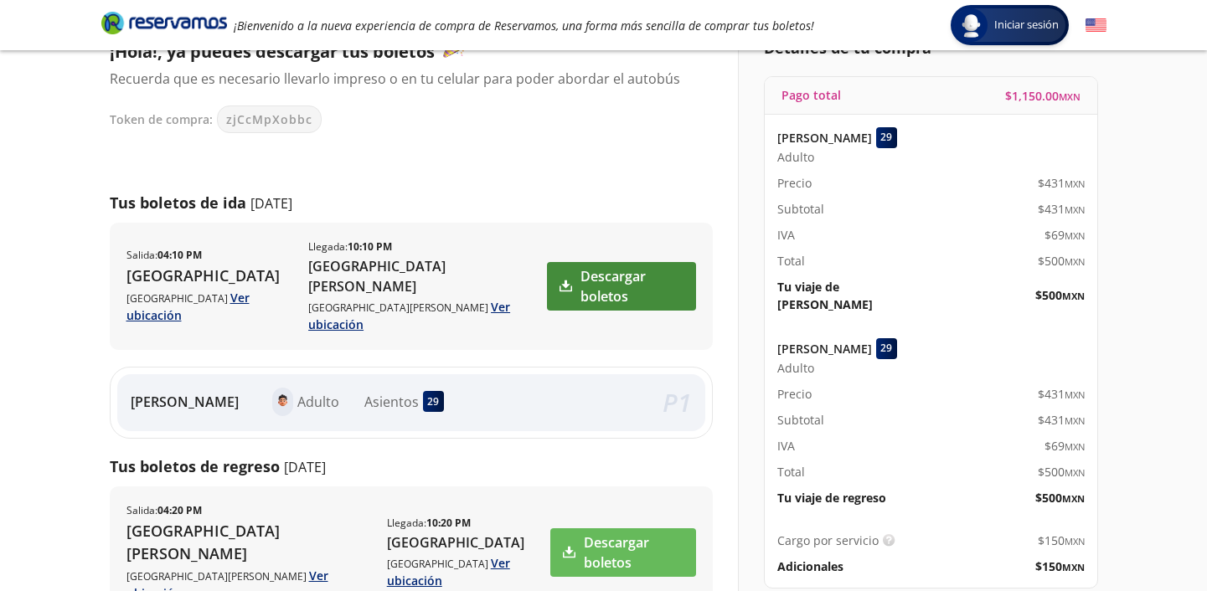
scroll to position [147, 0]
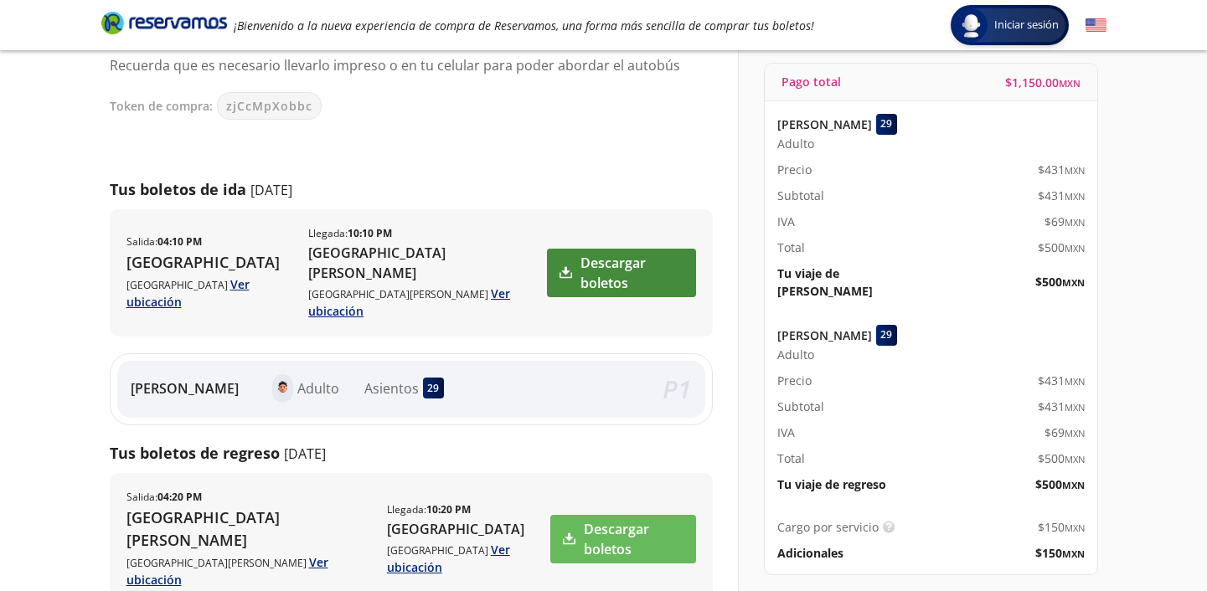
click at [617, 260] on link "Descargar boletos" at bounding box center [621, 273] width 148 height 49
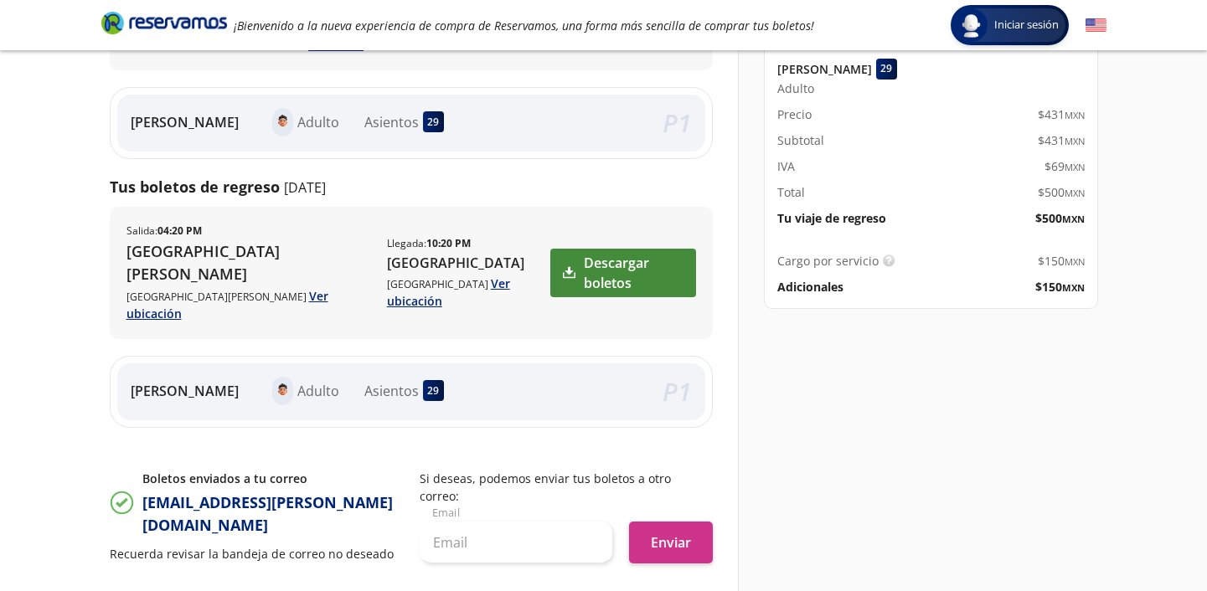
scroll to position [415, 0]
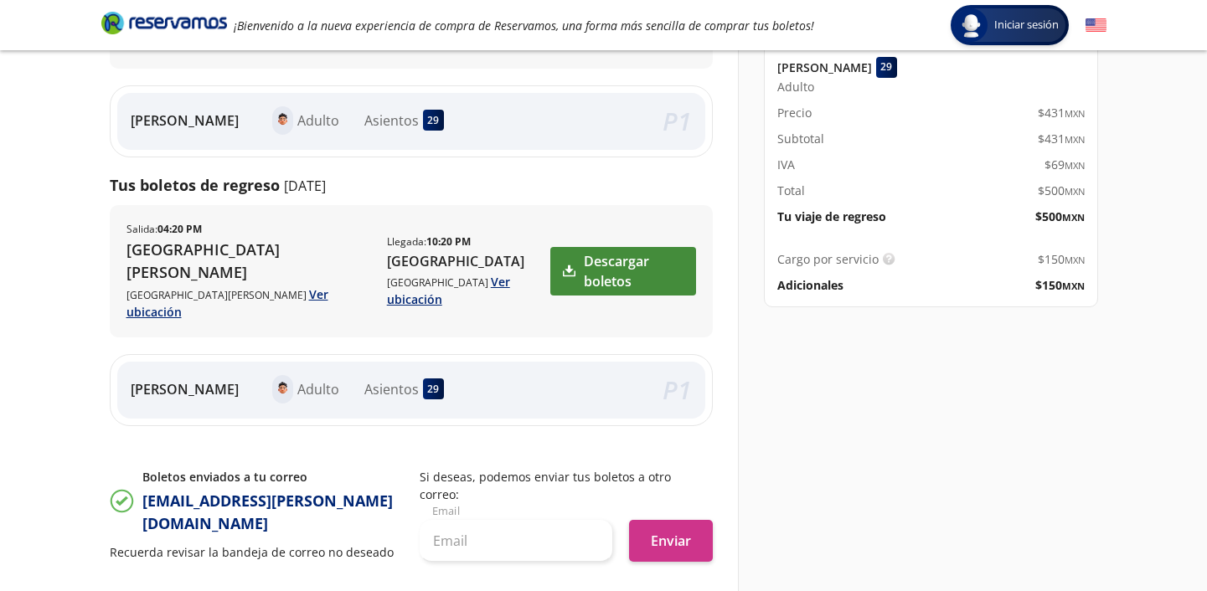
click at [601, 247] on link "Descargar boletos" at bounding box center [623, 271] width 146 height 49
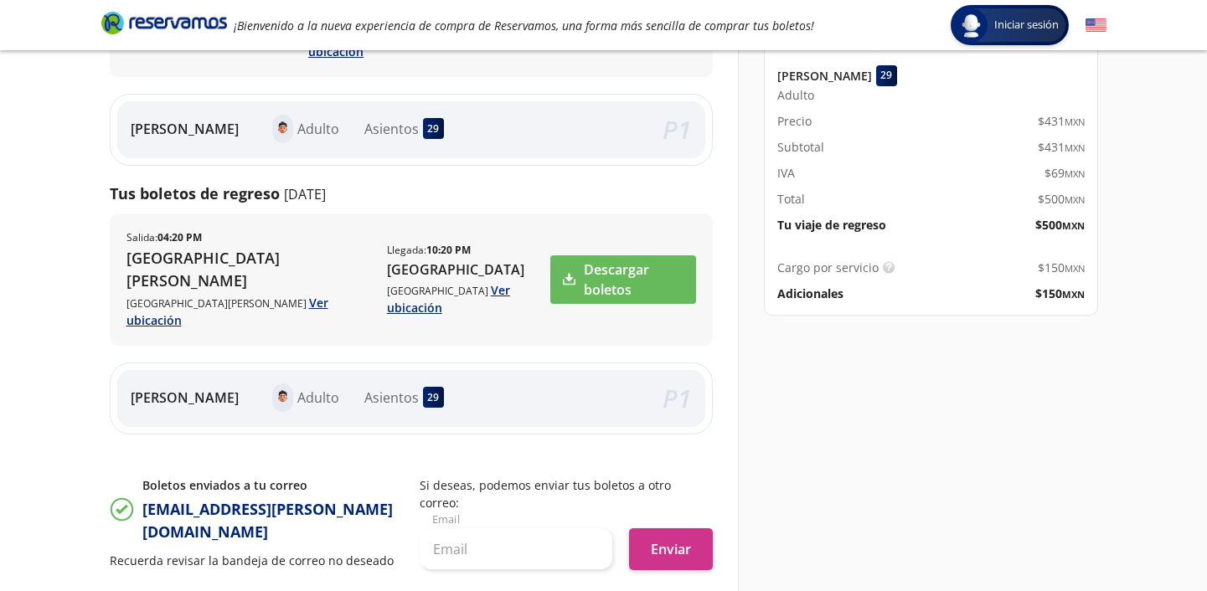
scroll to position [400, 0]
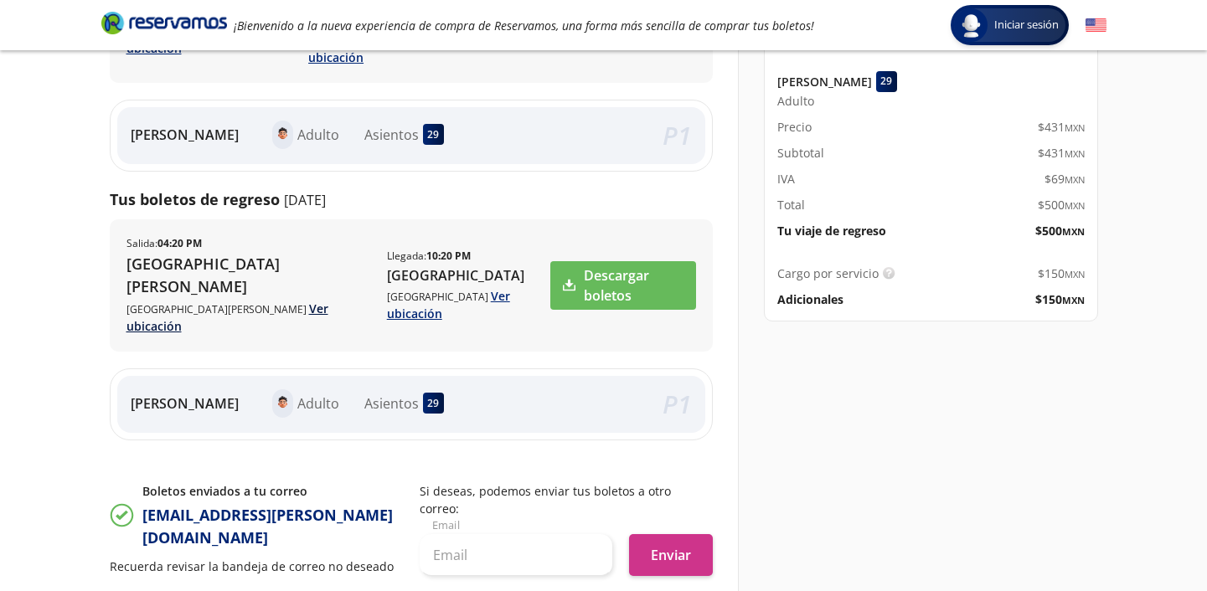
click at [155, 301] on link "Ver ubicación" at bounding box center [228, 318] width 202 height 34
